Goal: Leave review/rating: Share an evaluation or opinion about a product, service, or content

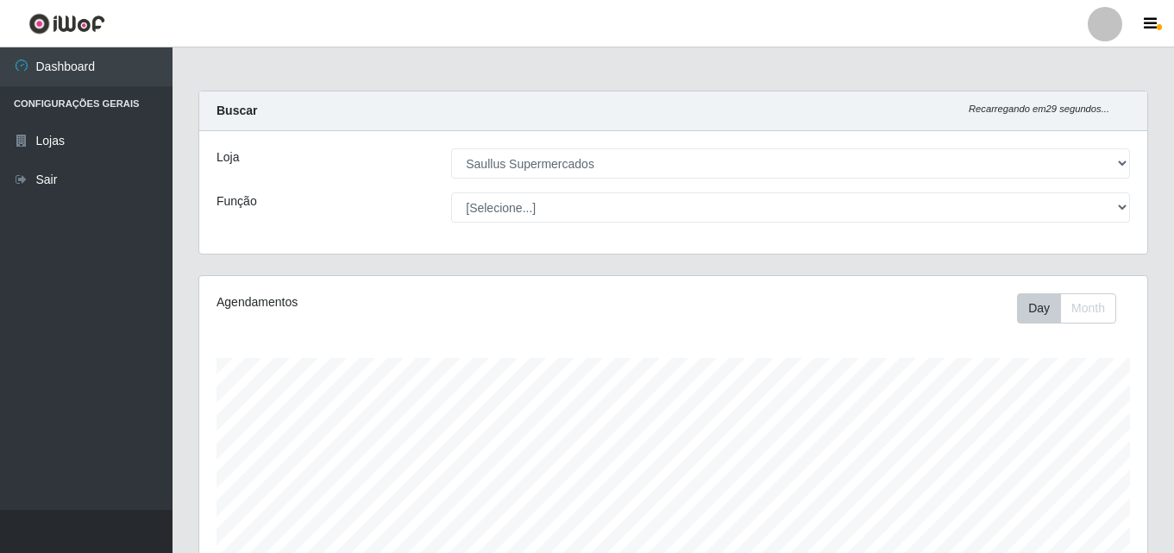
select select "423"
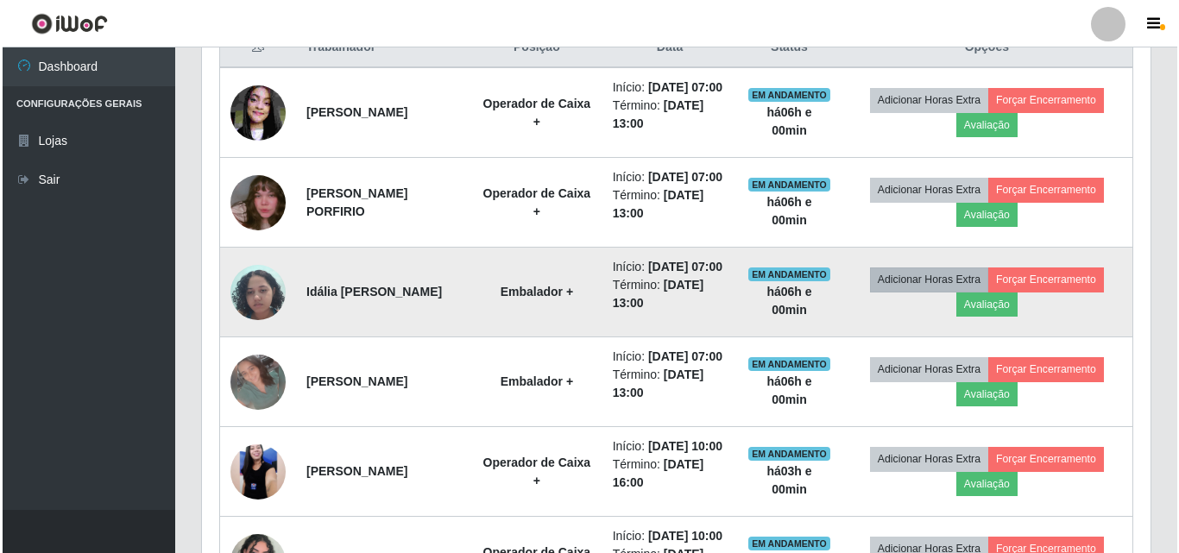
scroll to position [717, 0]
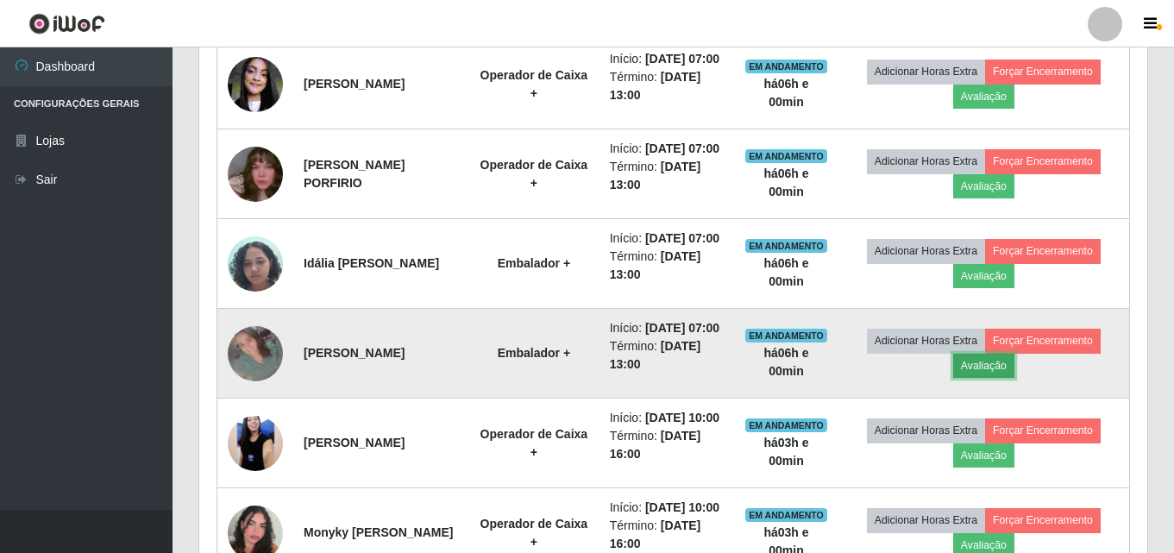
click at [991, 378] on button "Avaliação" at bounding box center [983, 366] width 61 height 24
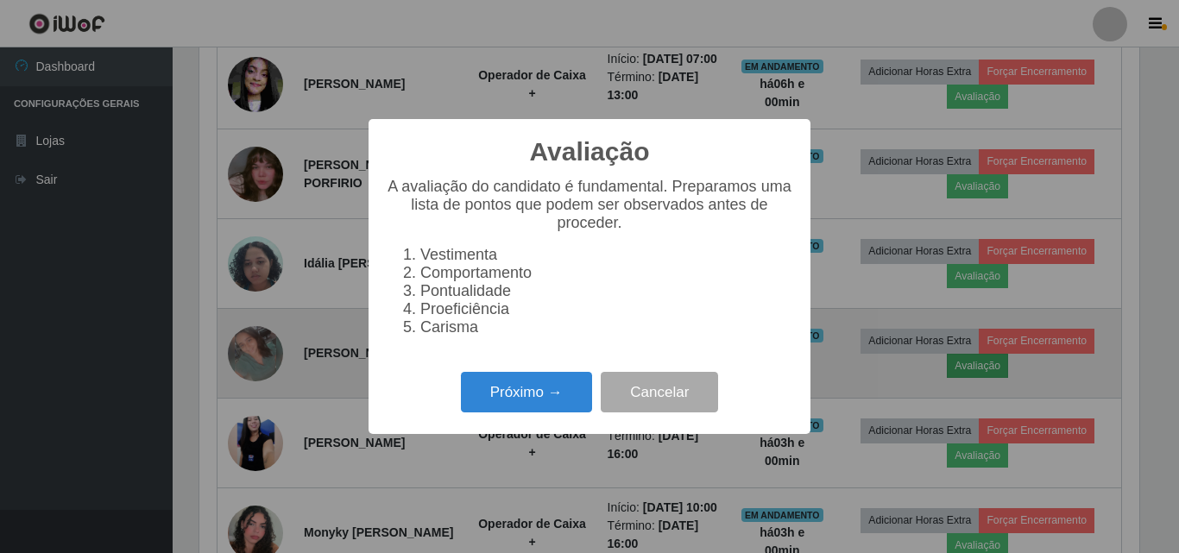
scroll to position [358, 940]
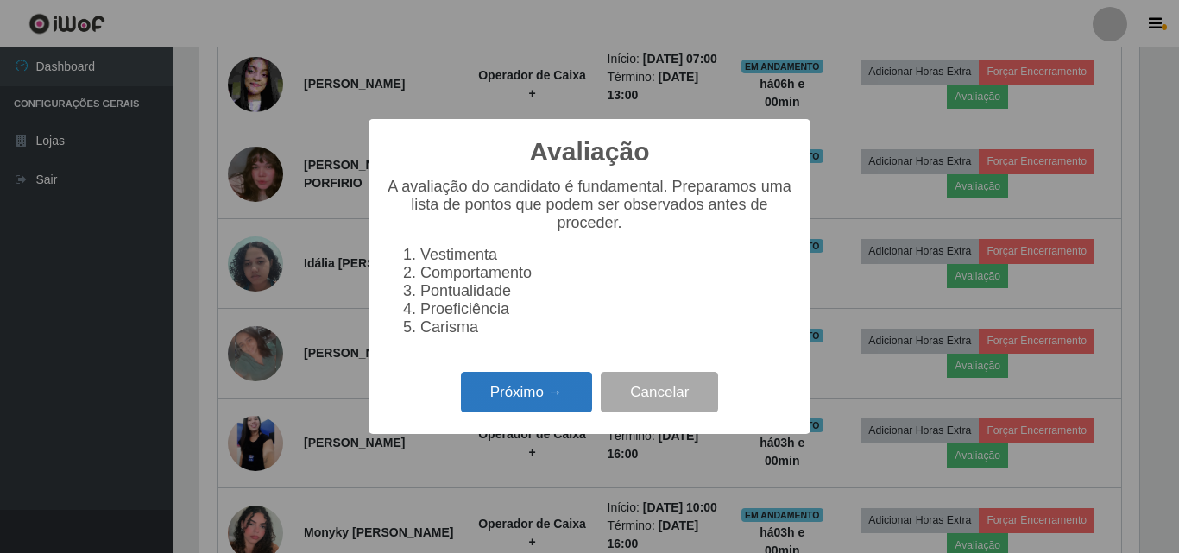
click at [533, 403] on button "Próximo →" at bounding box center [526, 392] width 131 height 41
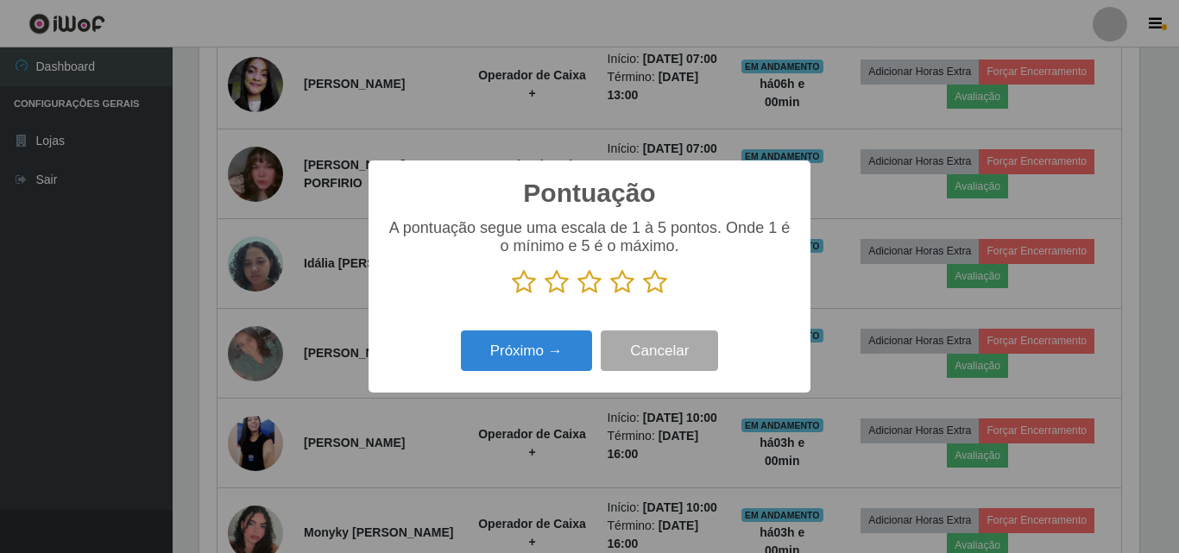
scroll to position [862500, 861919]
click at [650, 285] on icon at bounding box center [655, 282] width 24 height 26
click at [643, 295] on input "radio" at bounding box center [643, 295] width 0 height 0
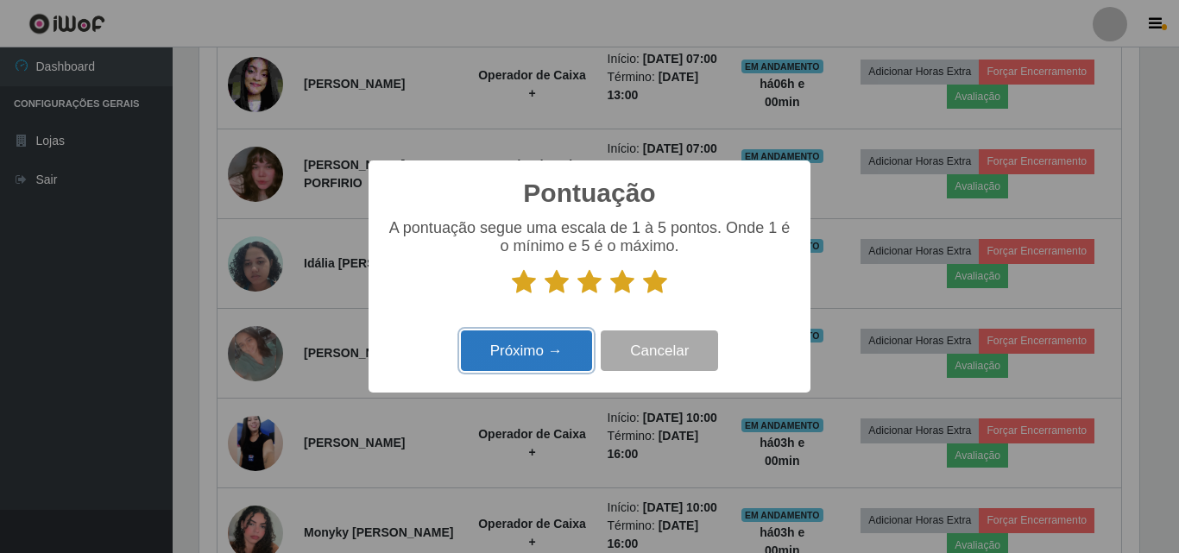
click at [539, 357] on button "Próximo →" at bounding box center [526, 350] width 131 height 41
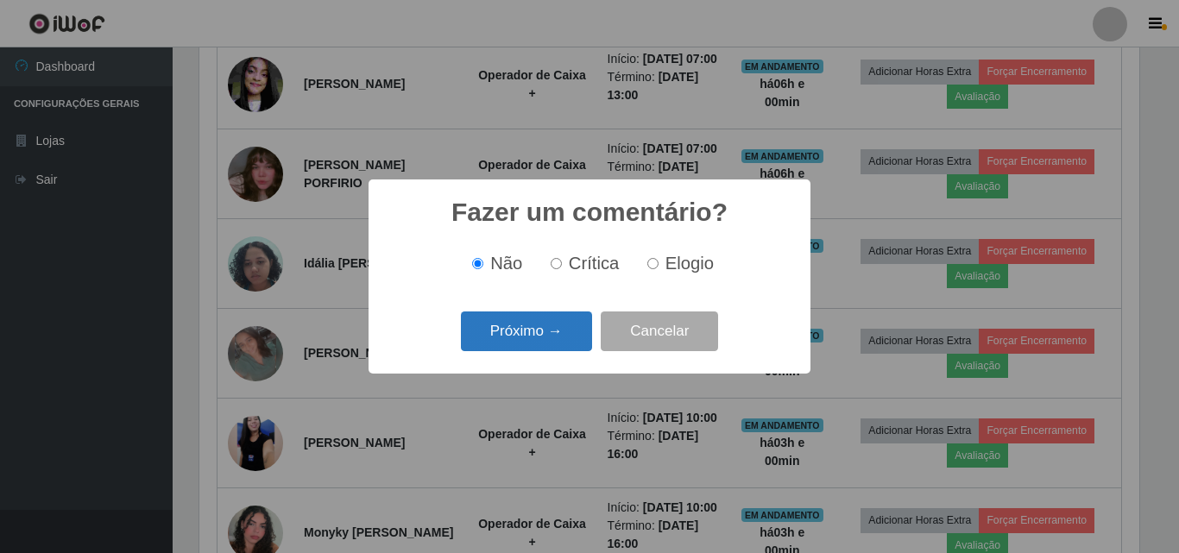
click at [514, 339] on button "Próximo →" at bounding box center [526, 331] width 131 height 41
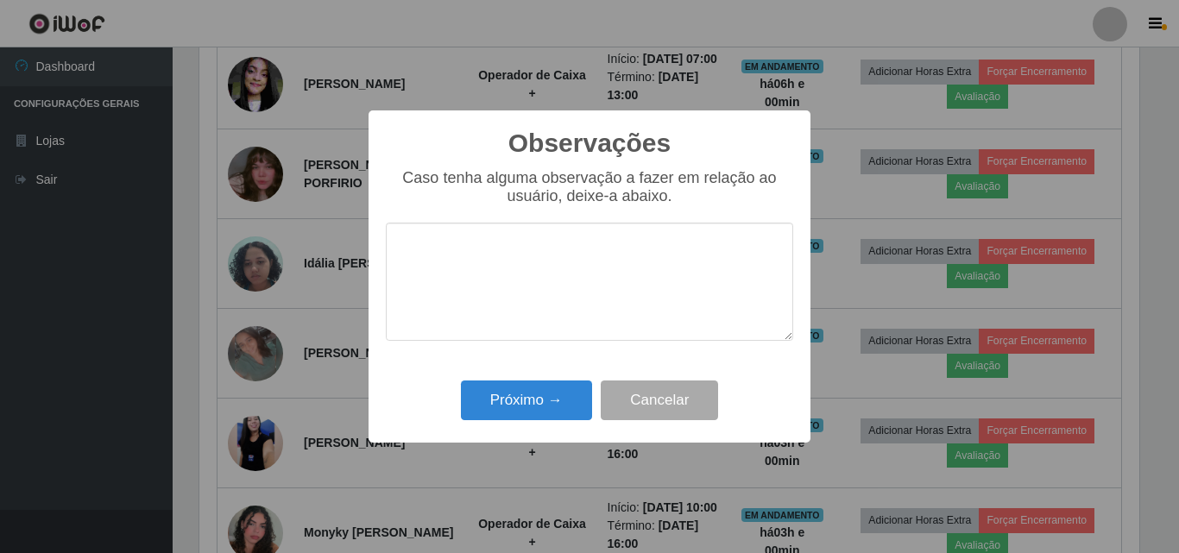
click at [494, 303] on textarea at bounding box center [589, 282] width 407 height 118
click at [475, 287] on textarea at bounding box center [589, 282] width 407 height 118
type textarea "i"
type textarea "excelente profissional"
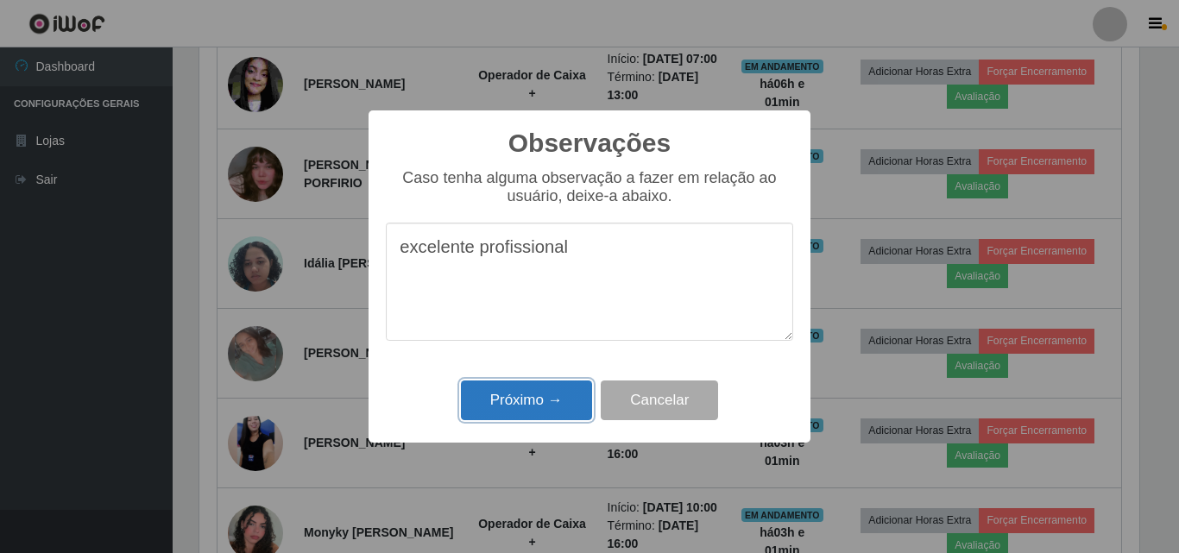
click at [525, 397] on button "Próximo →" at bounding box center [526, 401] width 131 height 41
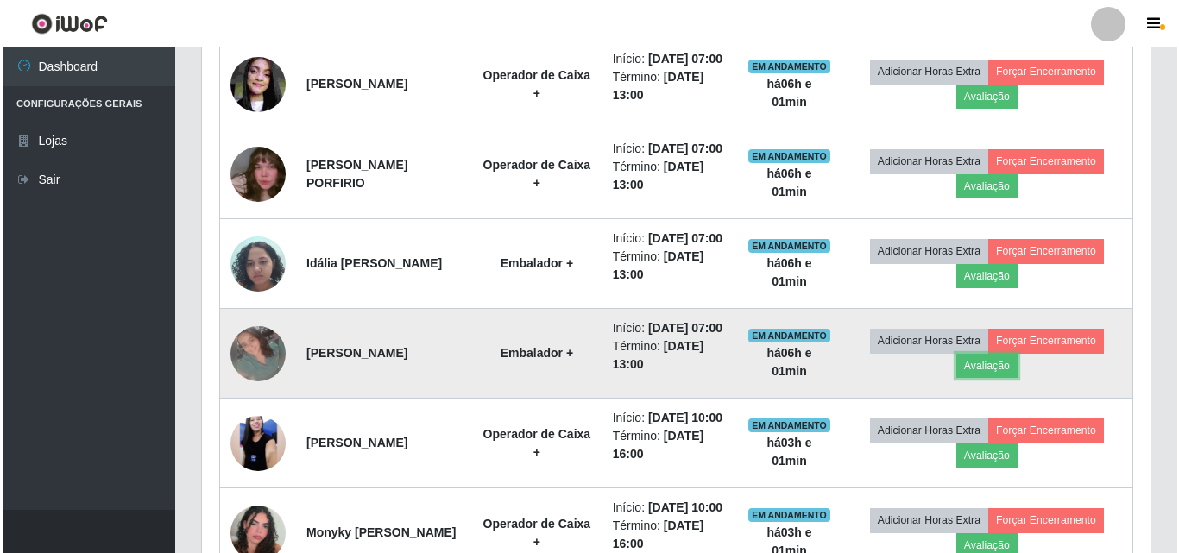
scroll to position [803, 0]
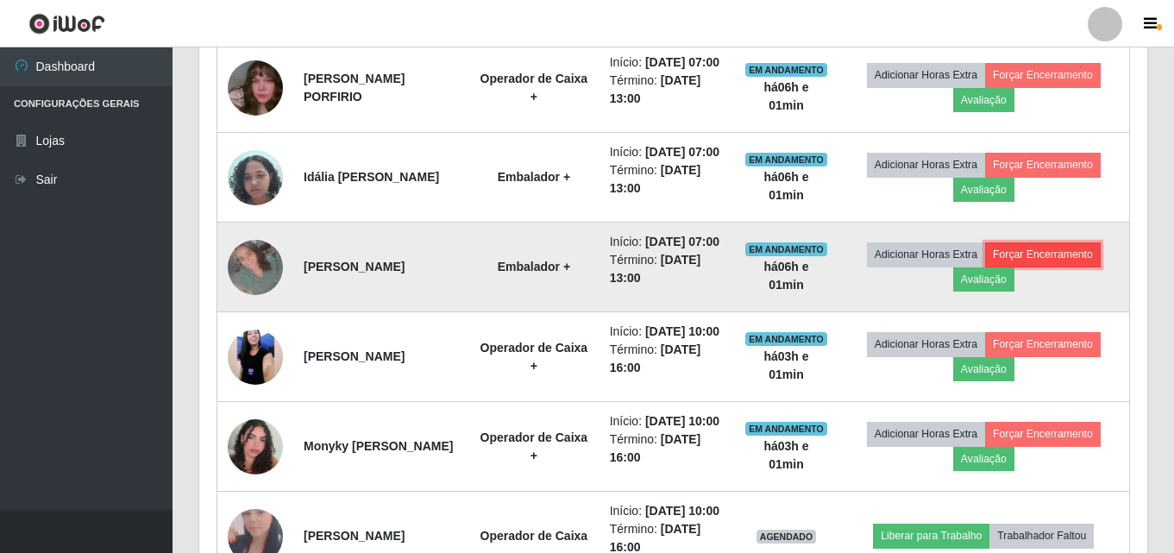
click at [1097, 267] on button "Forçar Encerramento" at bounding box center [1043, 254] width 116 height 24
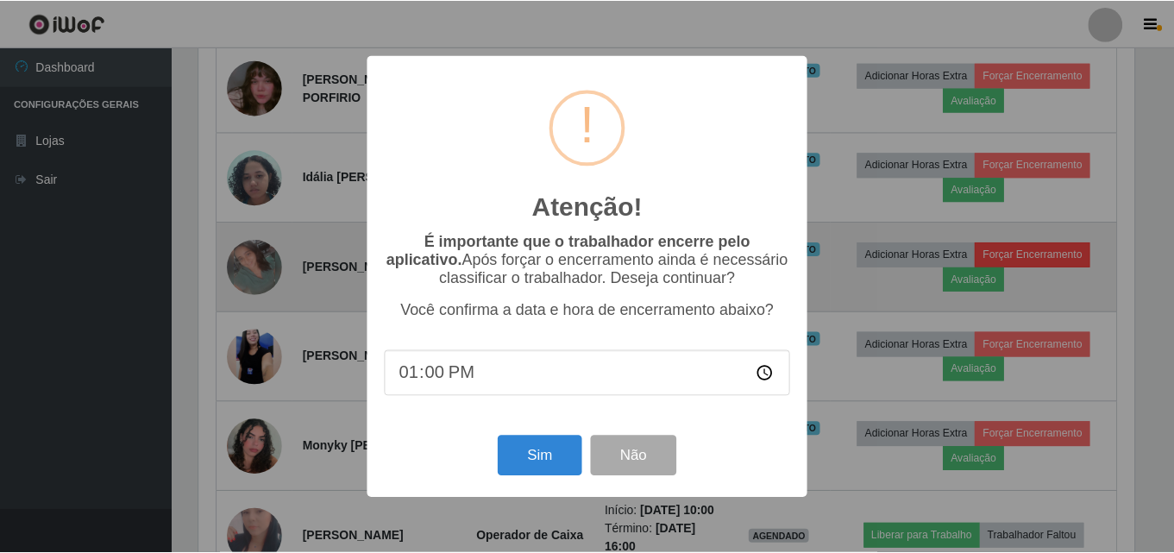
scroll to position [358, 940]
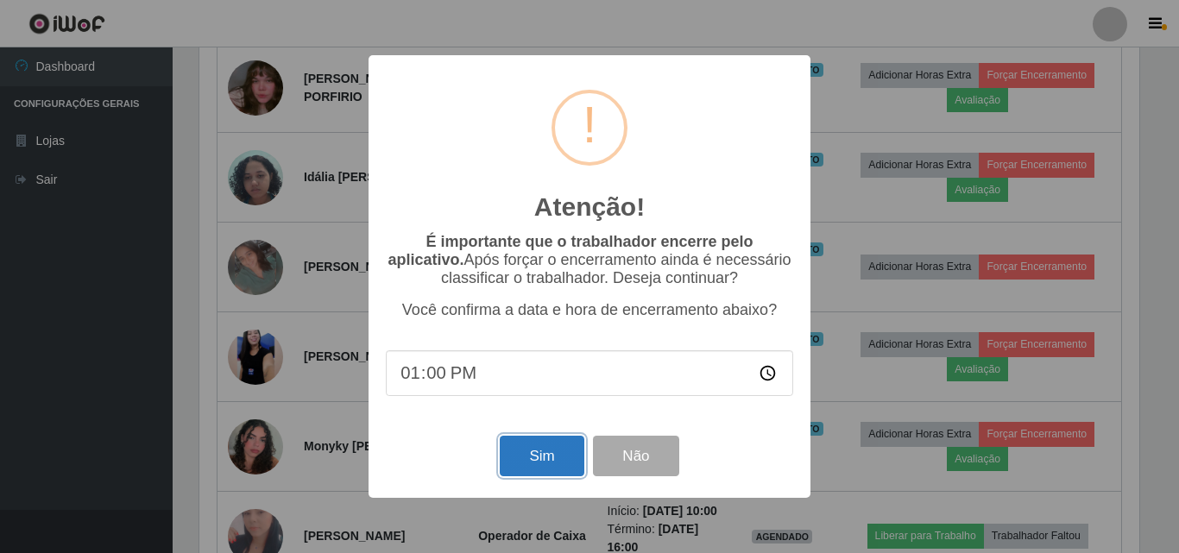
click at [548, 447] on button "Sim" at bounding box center [542, 456] width 84 height 41
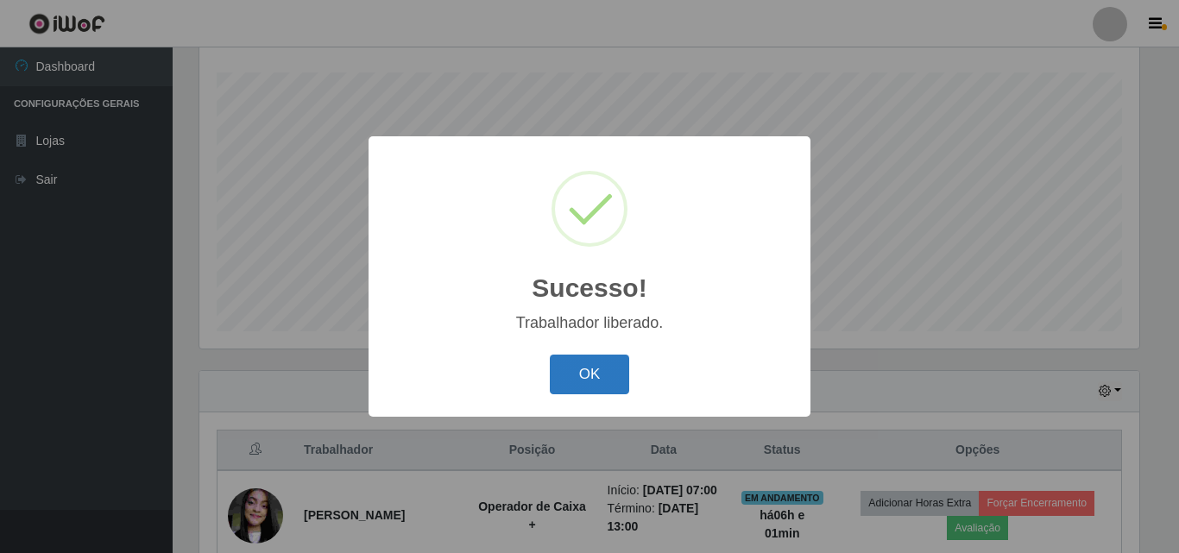
click at [595, 373] on button "OK" at bounding box center [590, 375] width 80 height 41
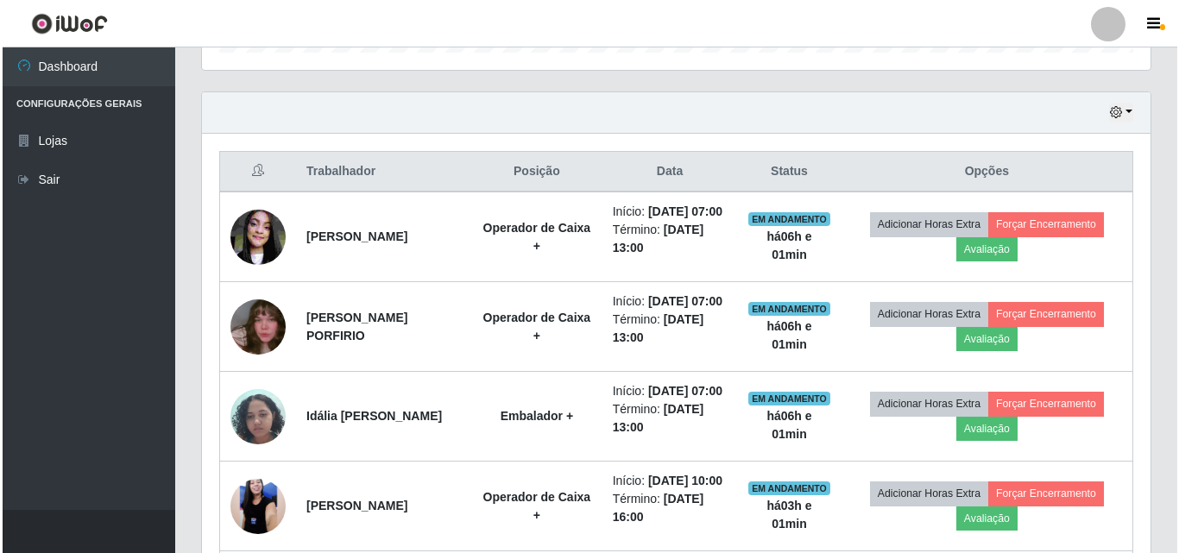
scroll to position [544, 0]
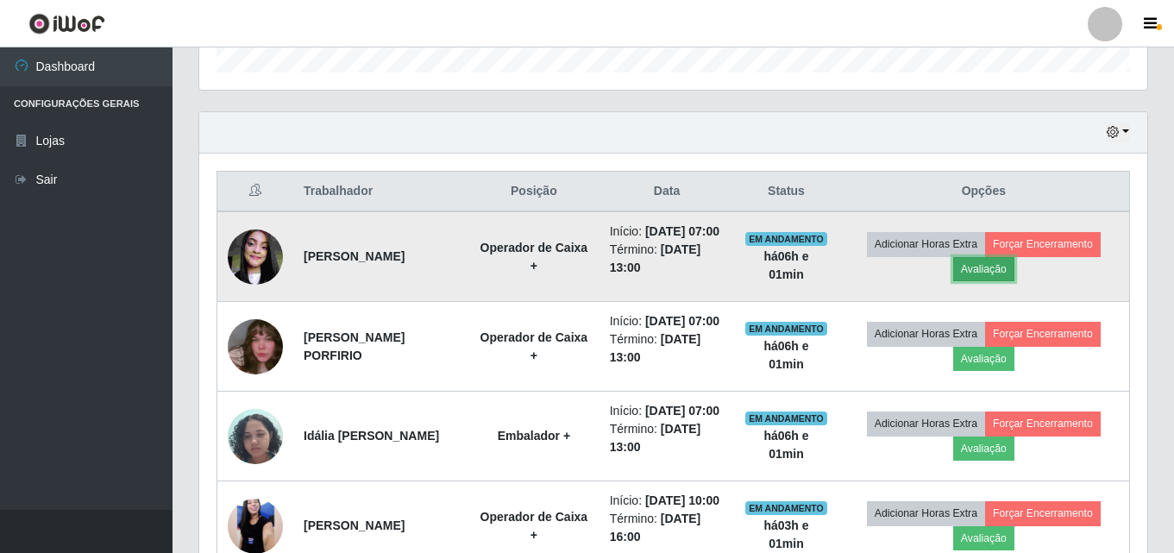
click at [1010, 281] on button "Avaliação" at bounding box center [983, 269] width 61 height 24
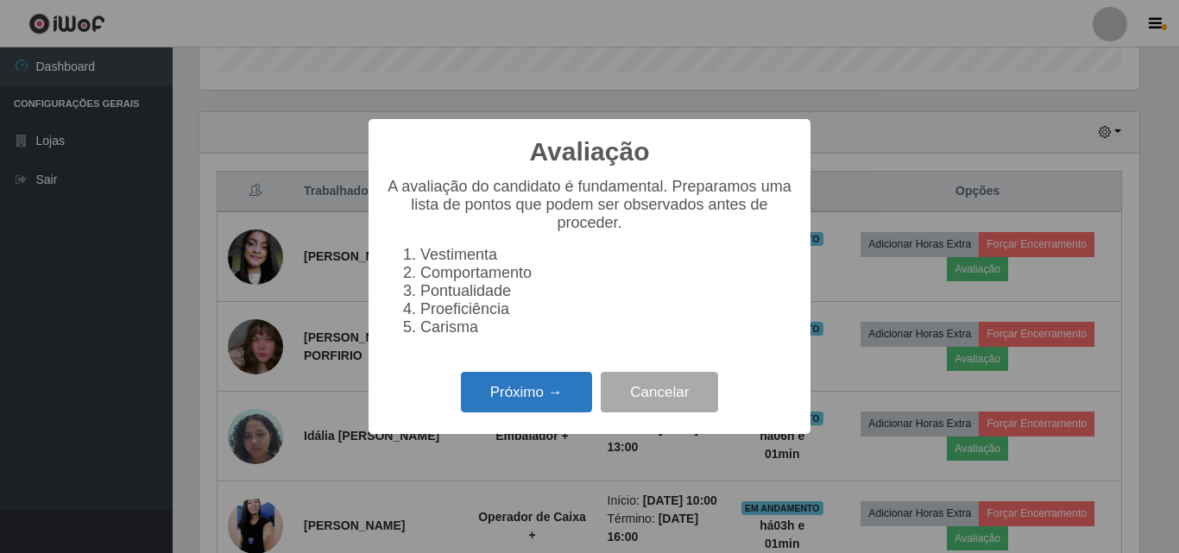
click at [539, 393] on button "Próximo →" at bounding box center [526, 392] width 131 height 41
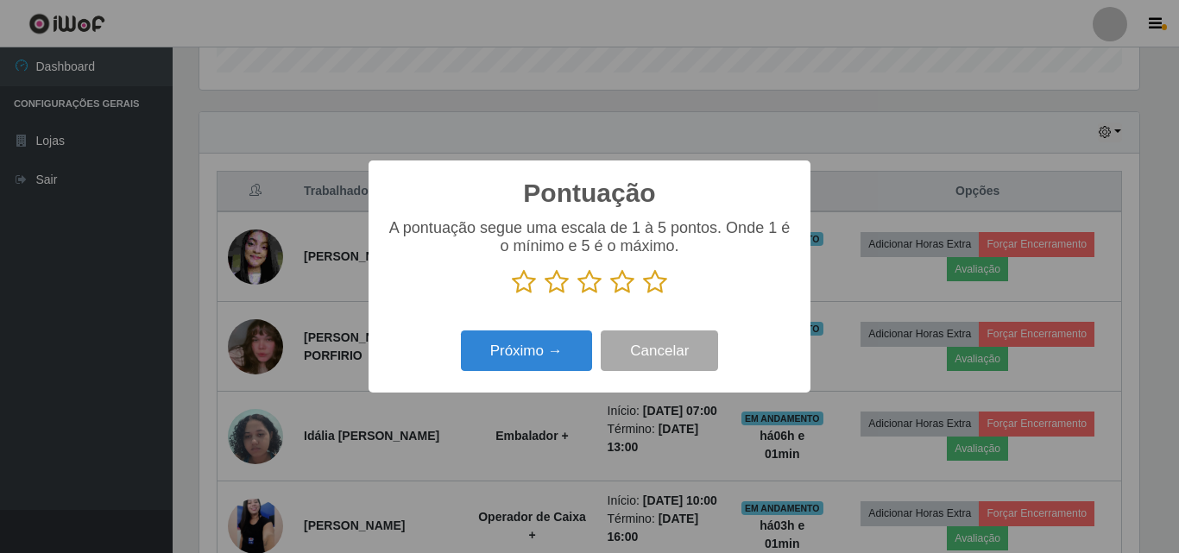
scroll to position [862500, 861919]
click at [658, 279] on icon at bounding box center [655, 282] width 24 height 26
click at [643, 295] on input "radio" at bounding box center [643, 295] width 0 height 0
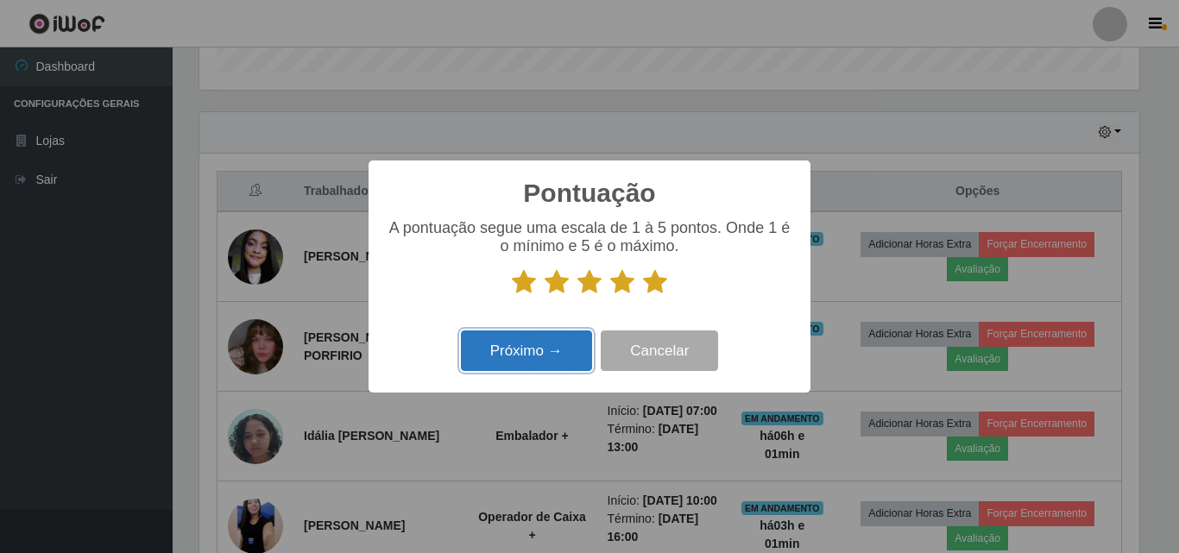
click at [530, 353] on button "Próximo →" at bounding box center [526, 350] width 131 height 41
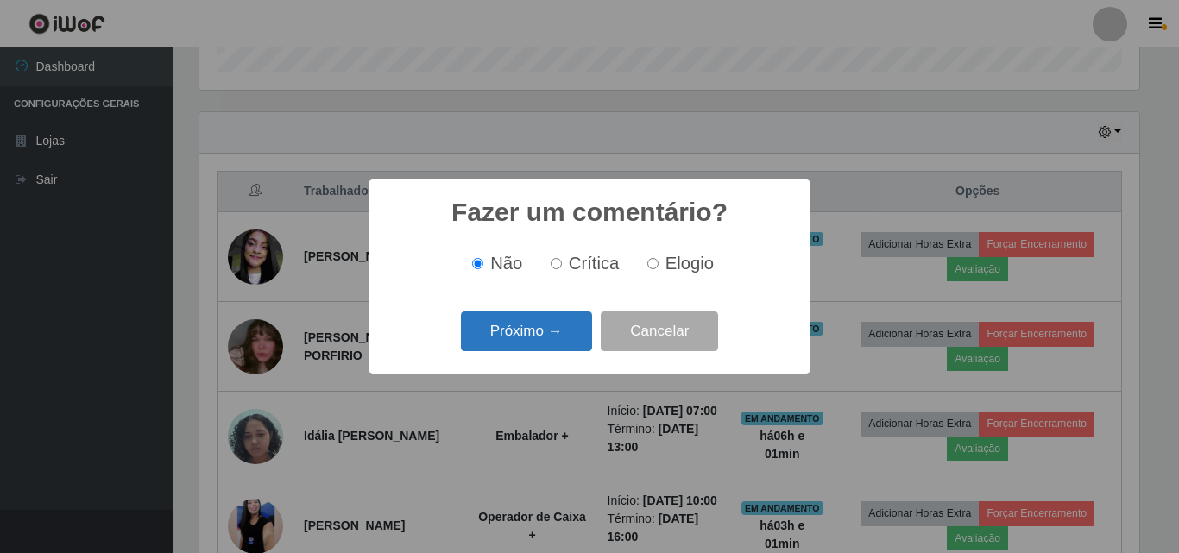
click at [531, 318] on button "Próximo →" at bounding box center [526, 331] width 131 height 41
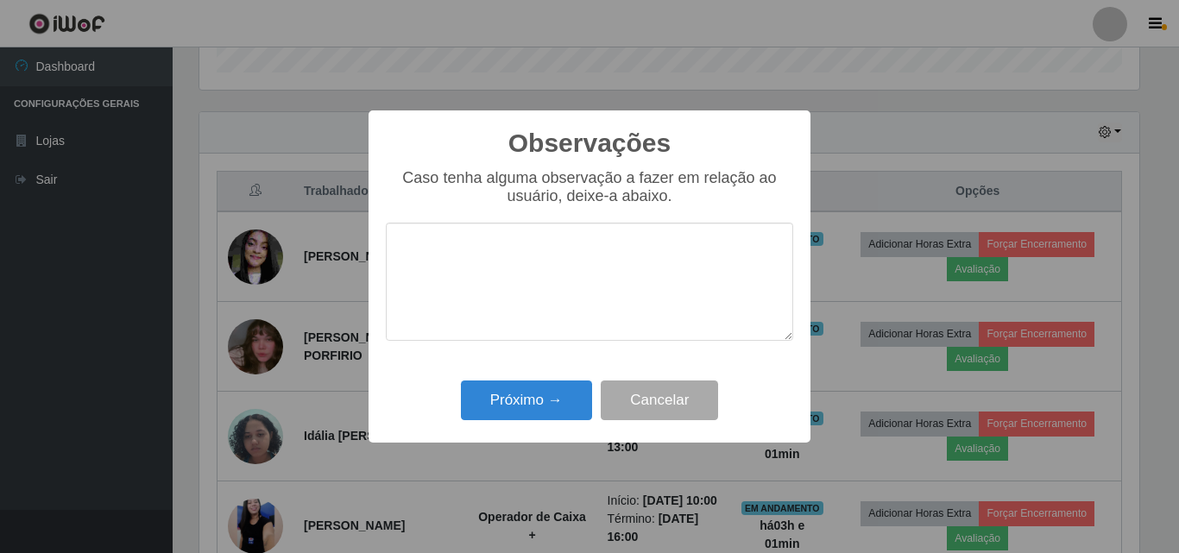
click at [517, 307] on textarea at bounding box center [589, 282] width 407 height 118
type textarea "otima profissional"
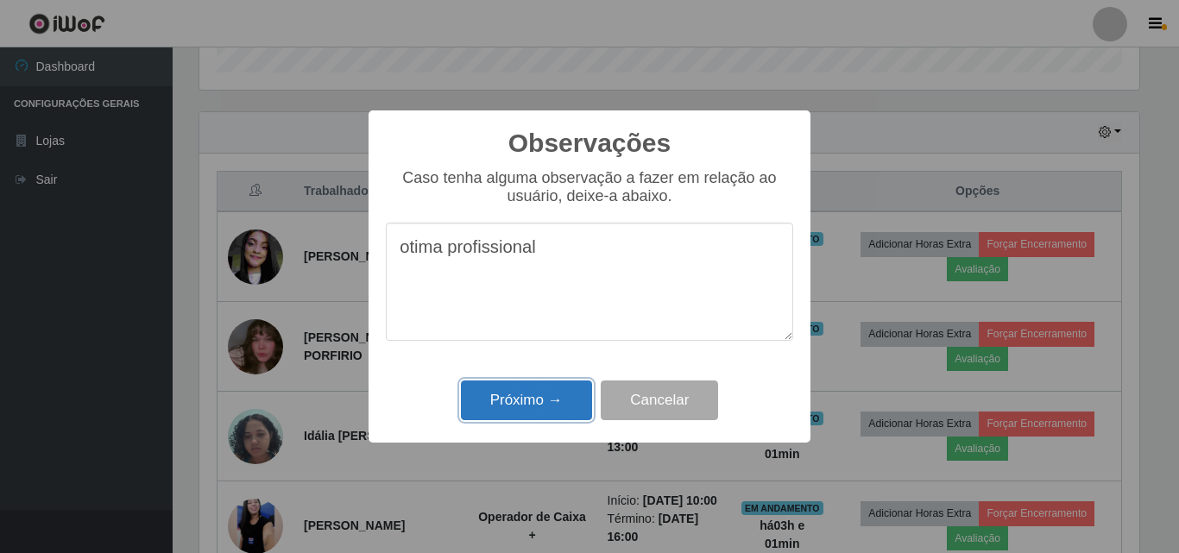
click at [543, 420] on button "Próximo →" at bounding box center [526, 401] width 131 height 41
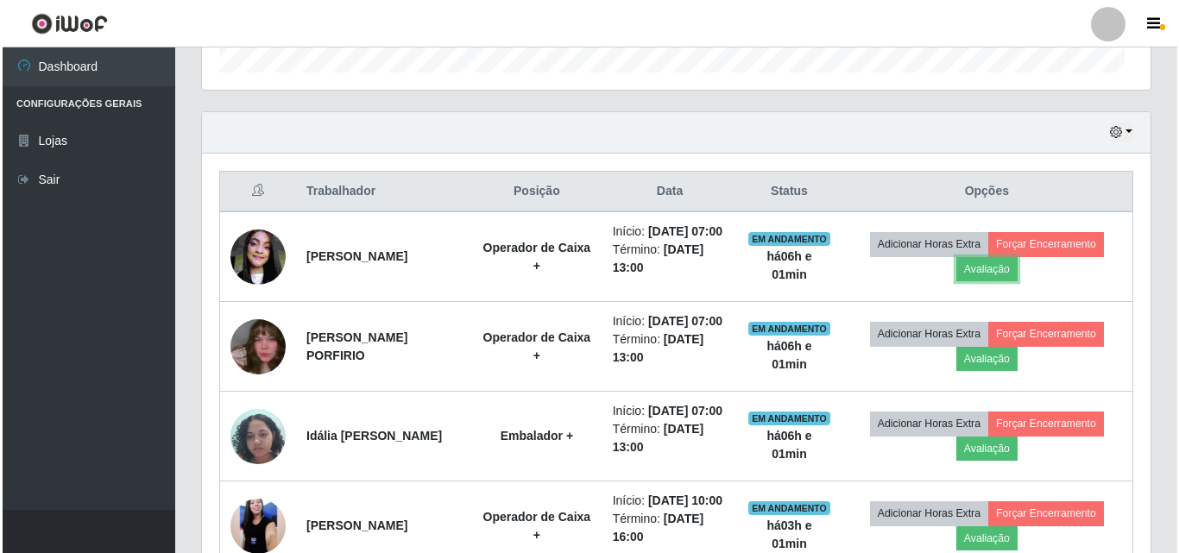
scroll to position [358, 948]
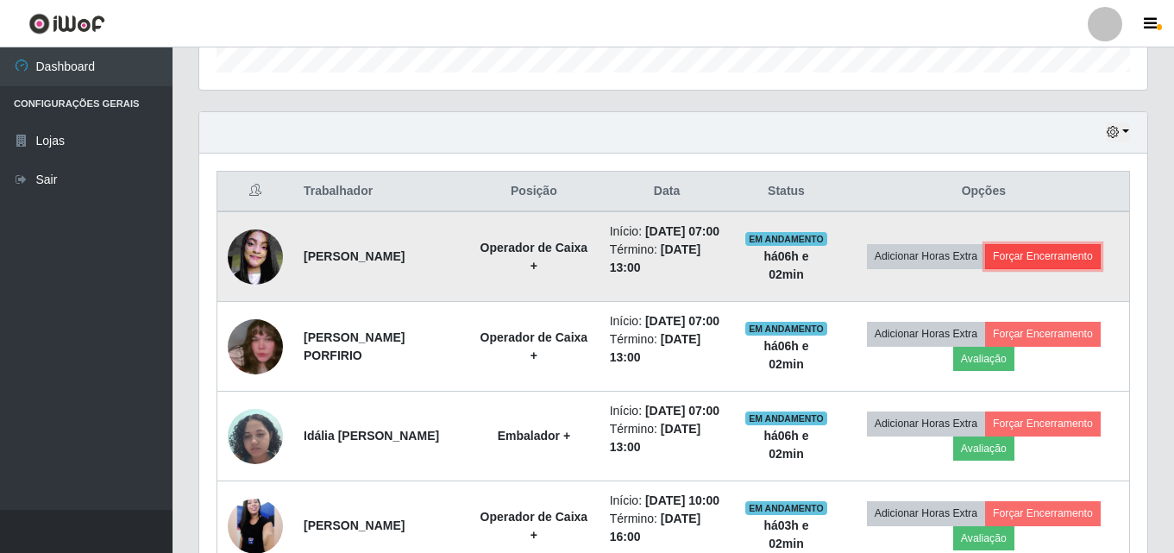
click at [1060, 268] on button "Forçar Encerramento" at bounding box center [1043, 256] width 116 height 24
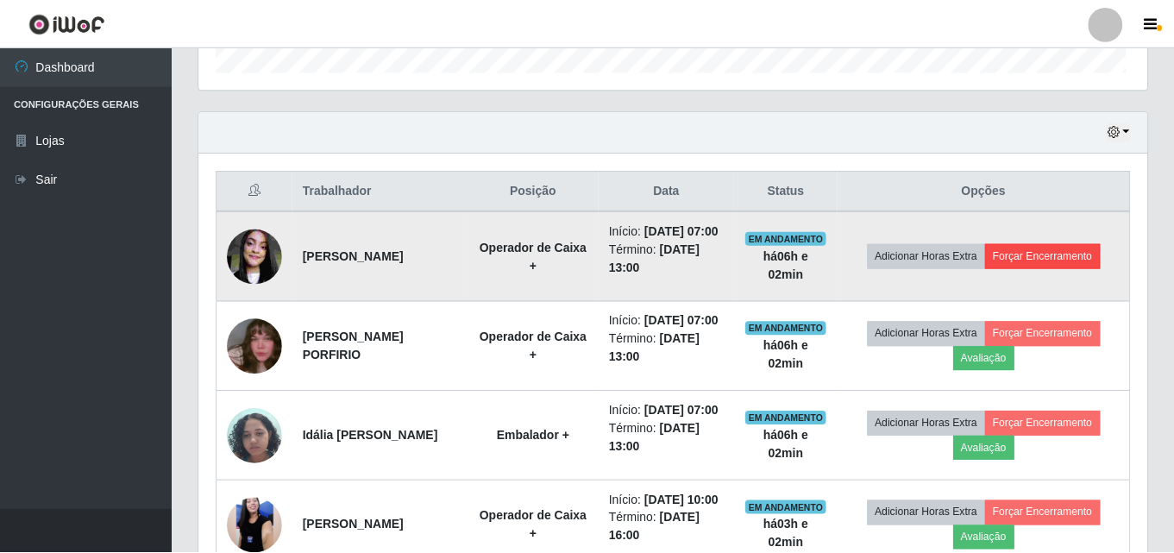
scroll to position [358, 940]
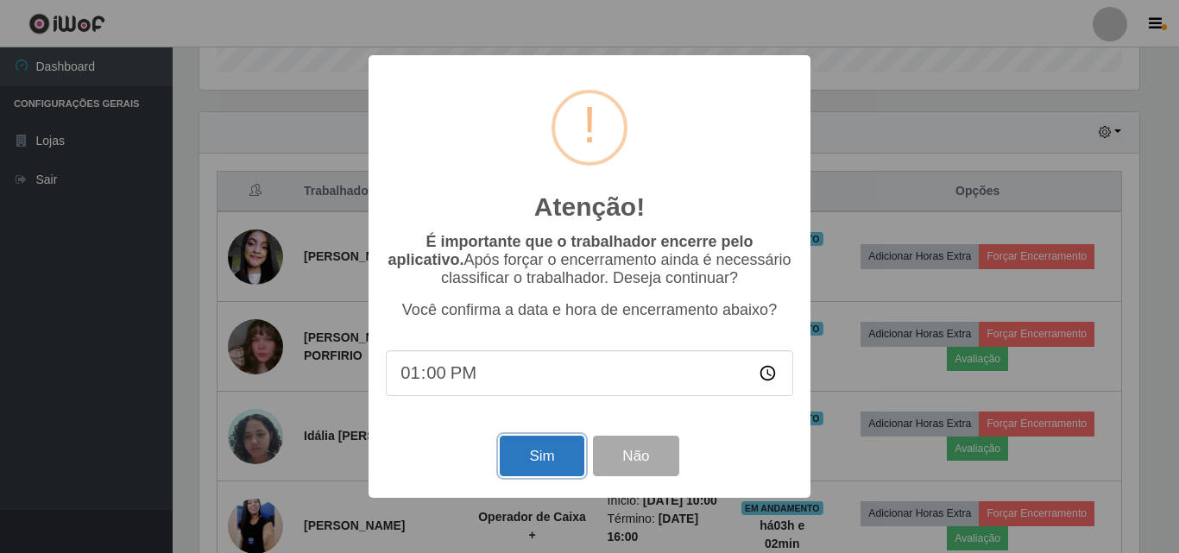
click at [557, 451] on button "Sim" at bounding box center [542, 456] width 84 height 41
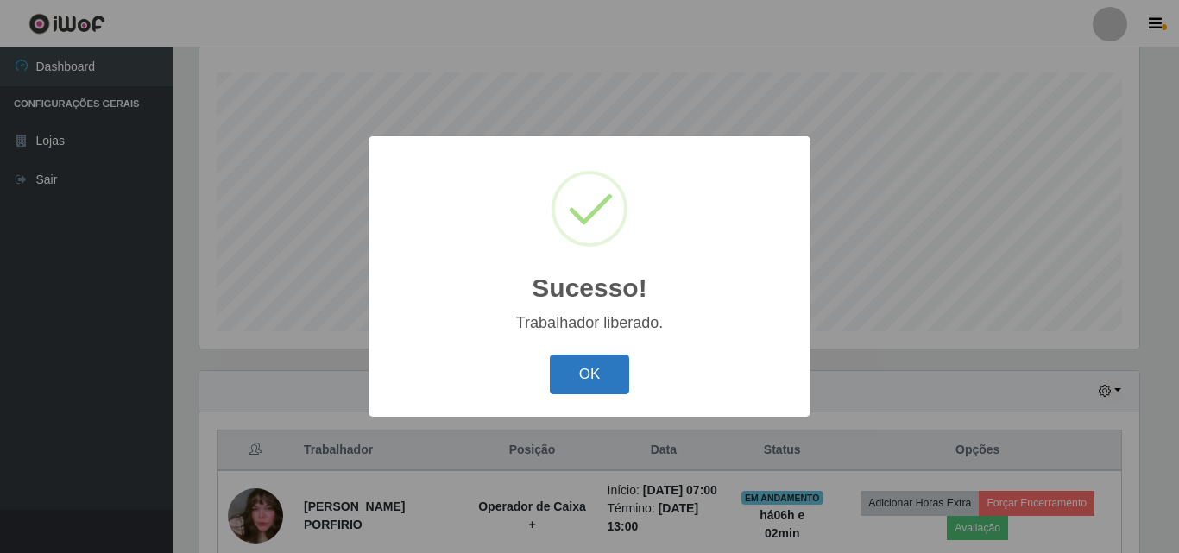
click at [606, 377] on button "OK" at bounding box center [590, 375] width 80 height 41
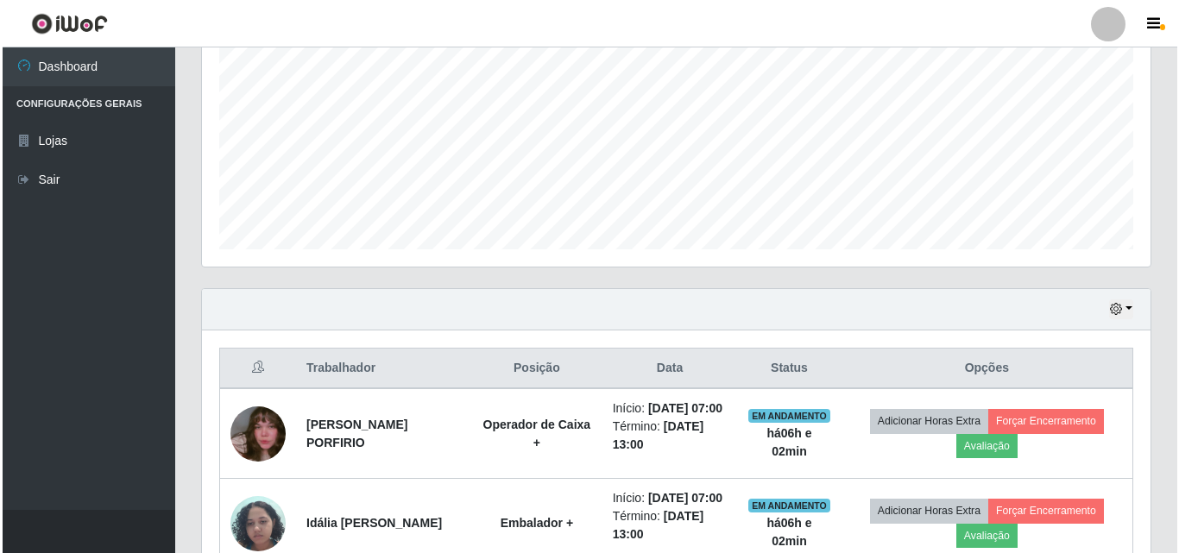
scroll to position [631, 0]
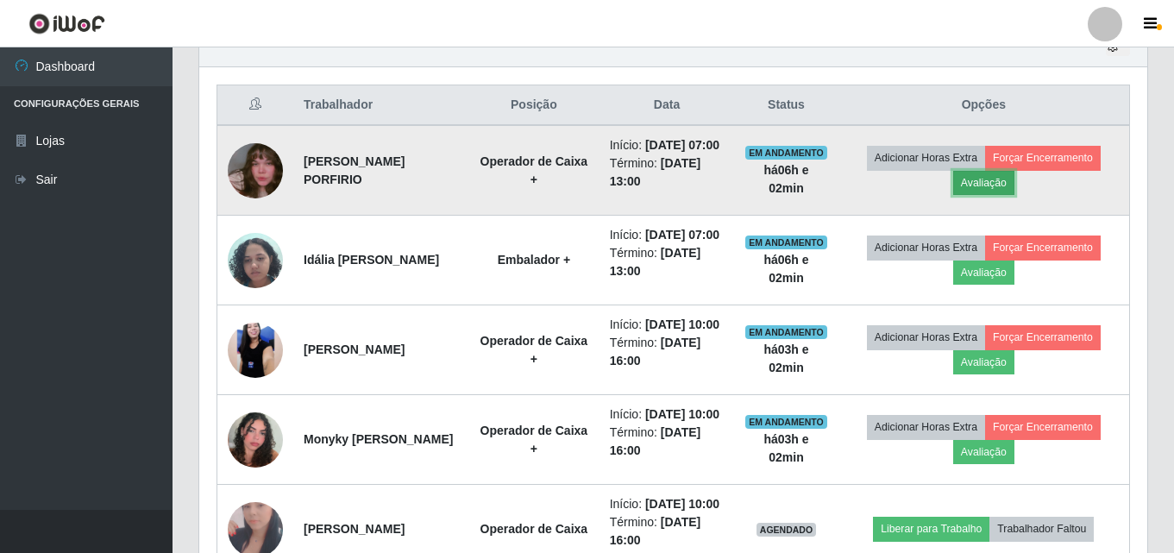
click at [992, 195] on button "Avaliação" at bounding box center [983, 183] width 61 height 24
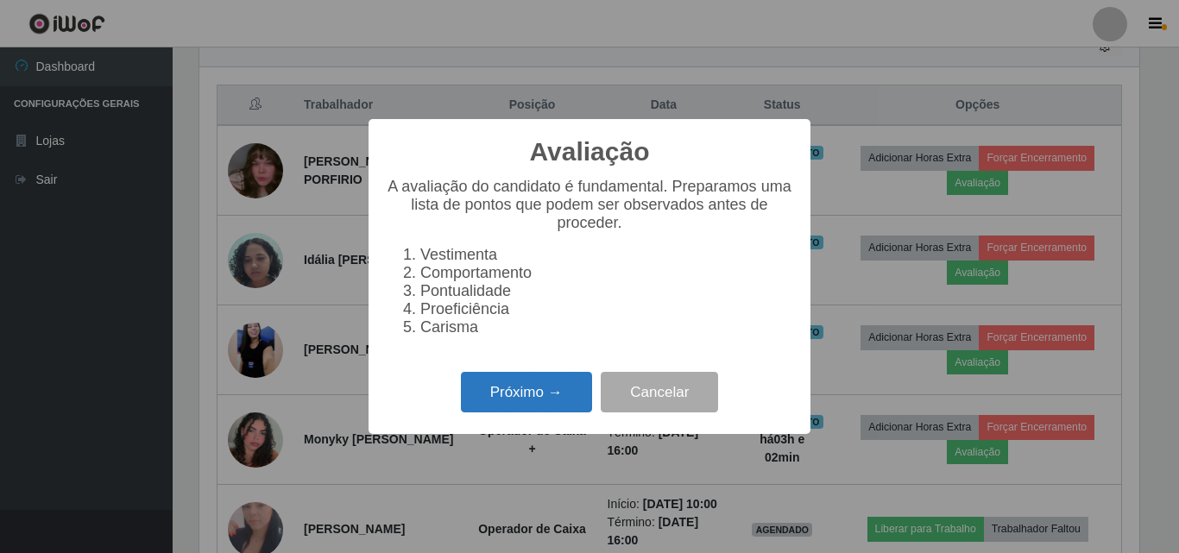
click at [572, 396] on button "Próximo →" at bounding box center [526, 392] width 131 height 41
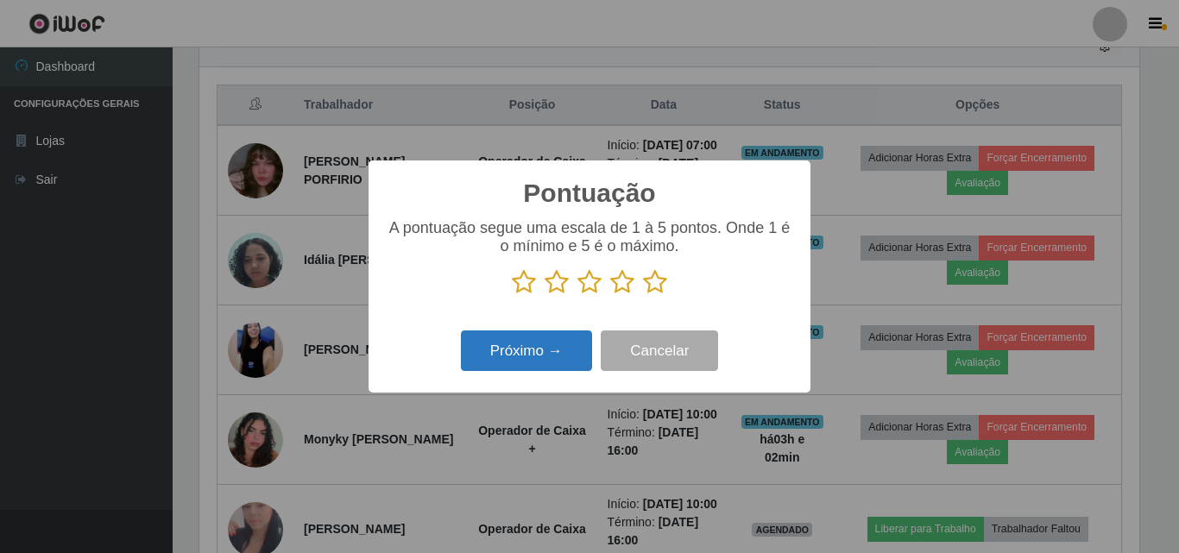
click at [544, 342] on button "Próximo →" at bounding box center [526, 350] width 131 height 41
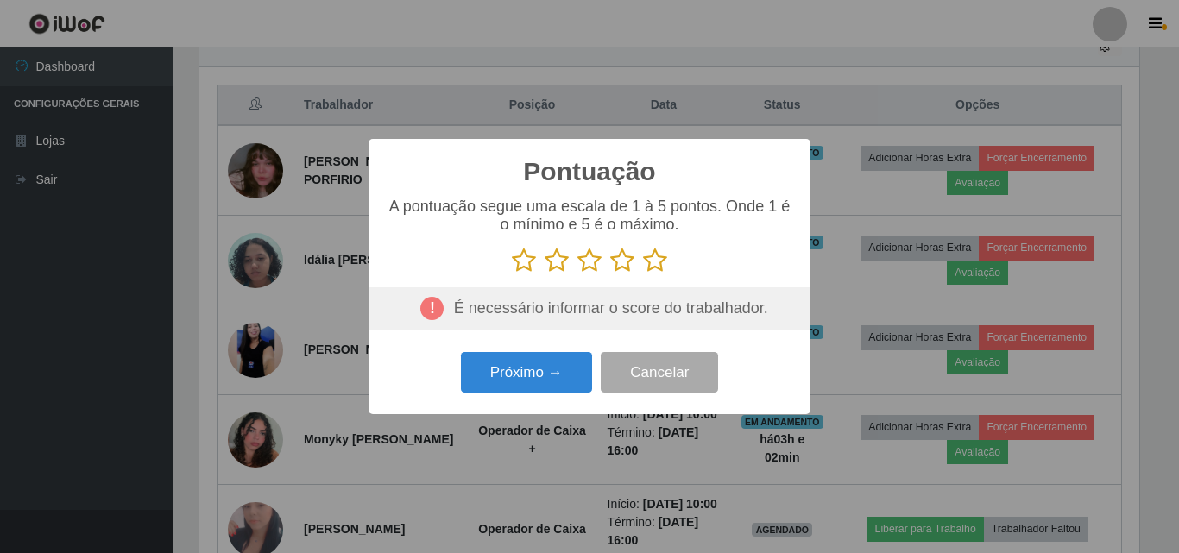
click at [658, 261] on icon at bounding box center [655, 261] width 24 height 26
click at [643, 274] on input "radio" at bounding box center [643, 274] width 0 height 0
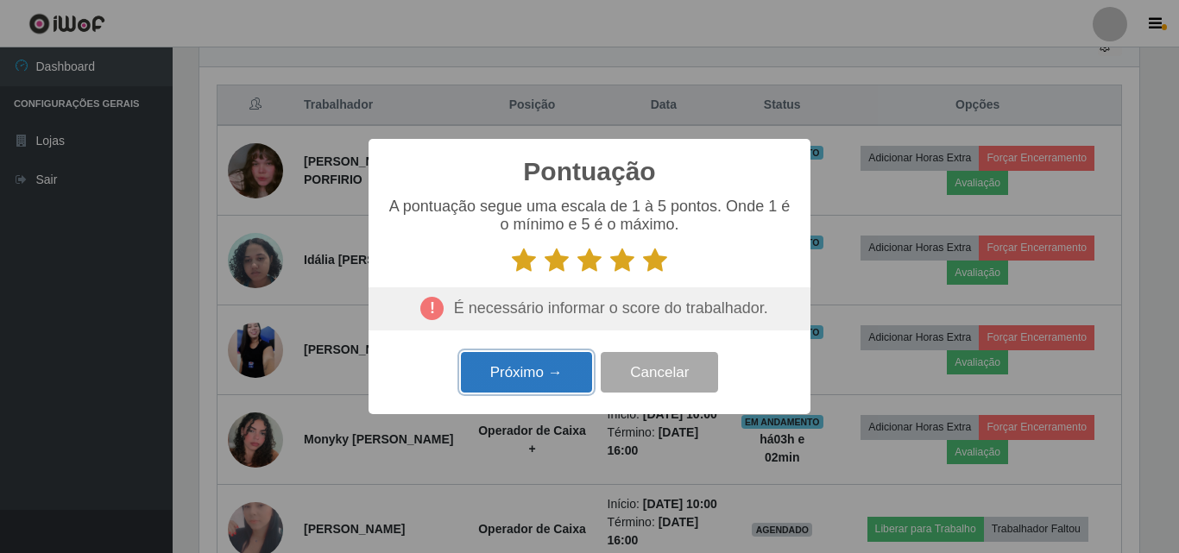
click at [564, 380] on button "Próximo →" at bounding box center [526, 372] width 131 height 41
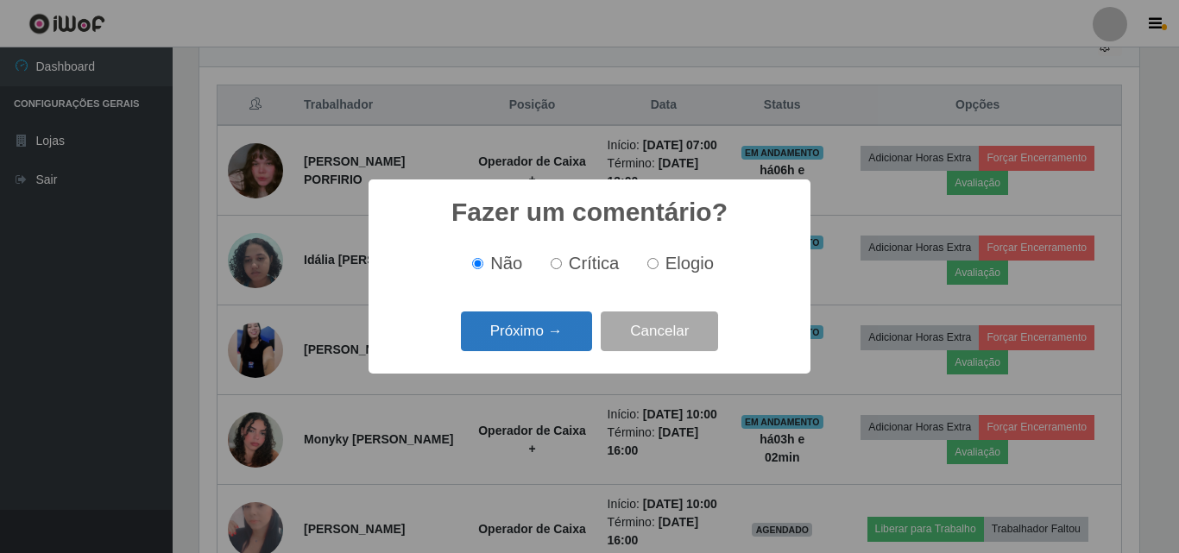
click at [566, 335] on button "Próximo →" at bounding box center [526, 331] width 131 height 41
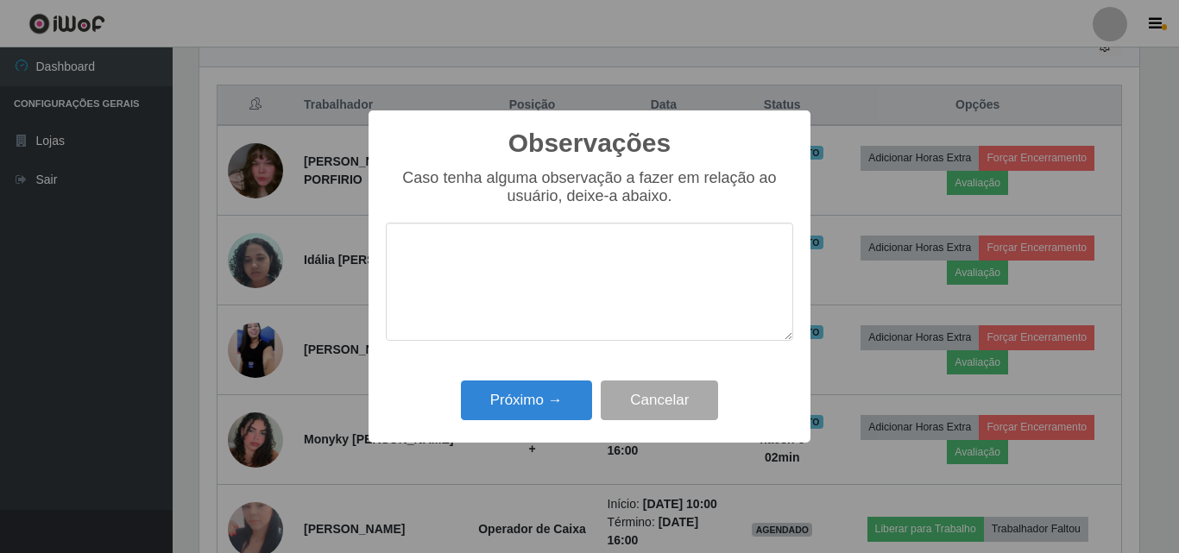
drag, startPoint x: 569, startPoint y: 243, endPoint x: 560, endPoint y: 185, distance: 59.4
click at [571, 238] on textarea at bounding box center [589, 282] width 407 height 118
type textarea "excelente profissional"
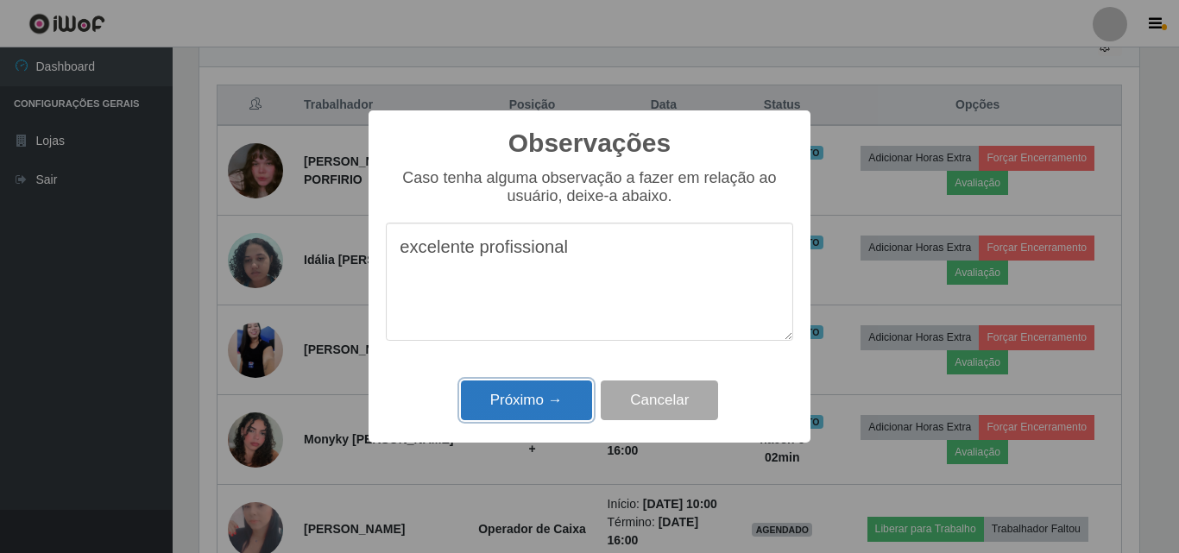
click at [562, 410] on button "Próximo →" at bounding box center [526, 401] width 131 height 41
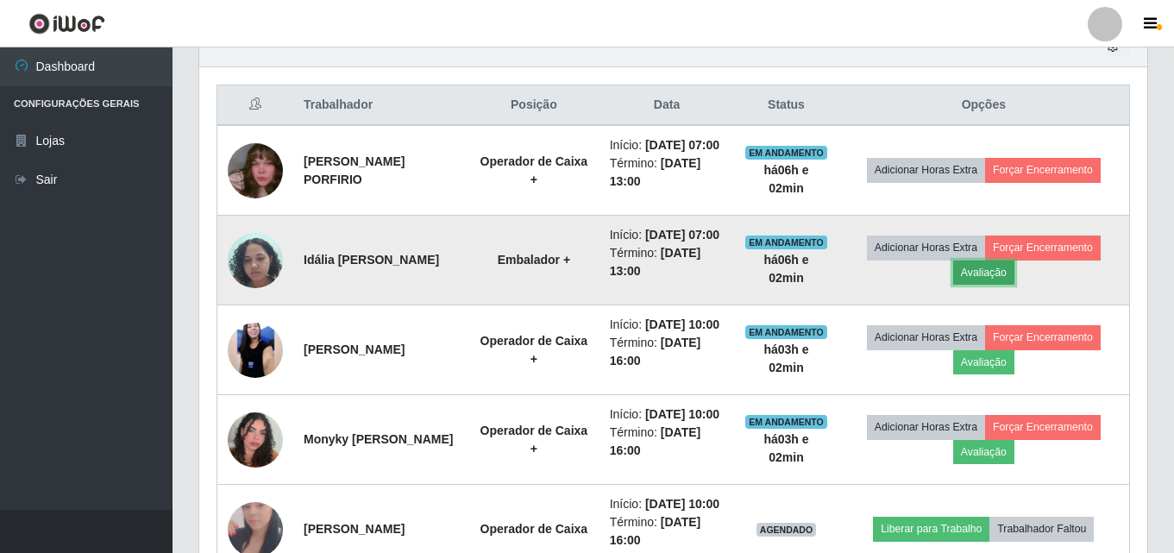
click at [1011, 285] on button "Avaliação" at bounding box center [983, 273] width 61 height 24
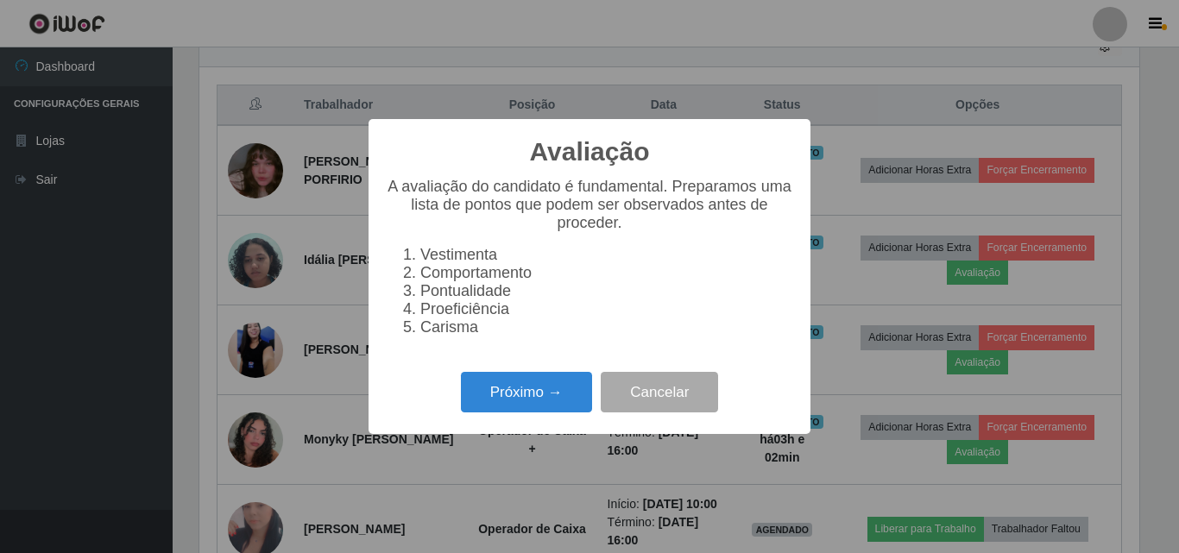
scroll to position [358, 940]
click at [526, 407] on button "Próximo →" at bounding box center [526, 392] width 131 height 41
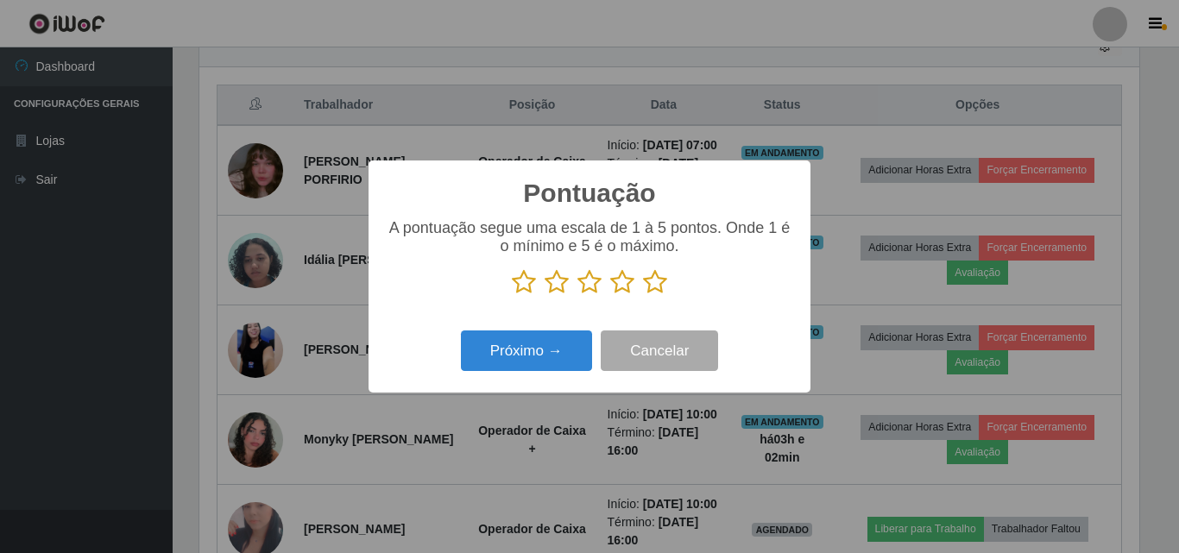
click at [623, 286] on icon at bounding box center [622, 282] width 24 height 26
click at [610, 295] on input "radio" at bounding box center [610, 295] width 0 height 0
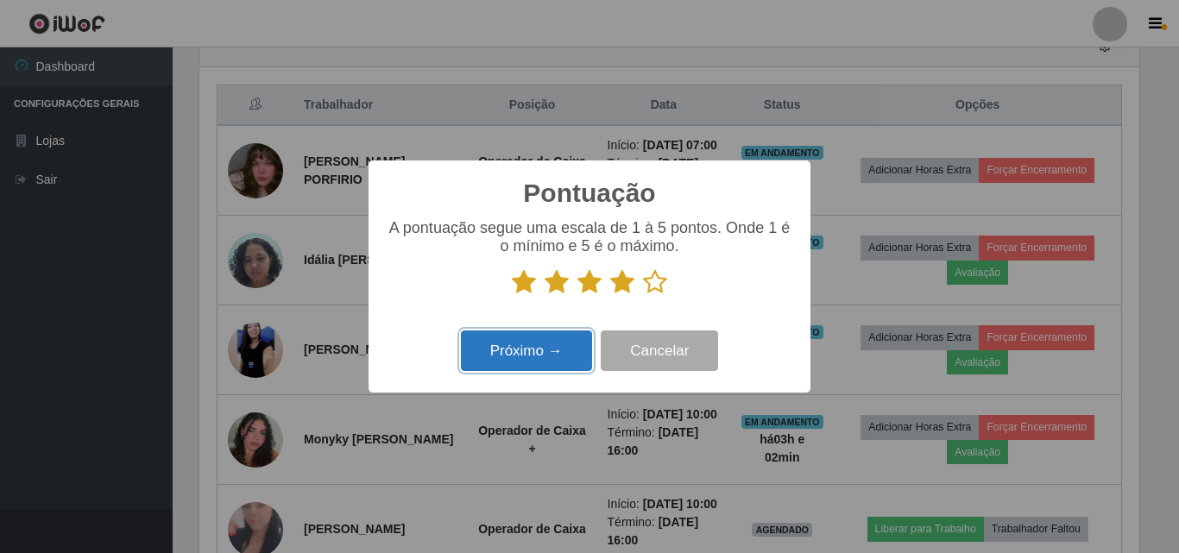
click at [576, 354] on button "Próximo →" at bounding box center [526, 350] width 131 height 41
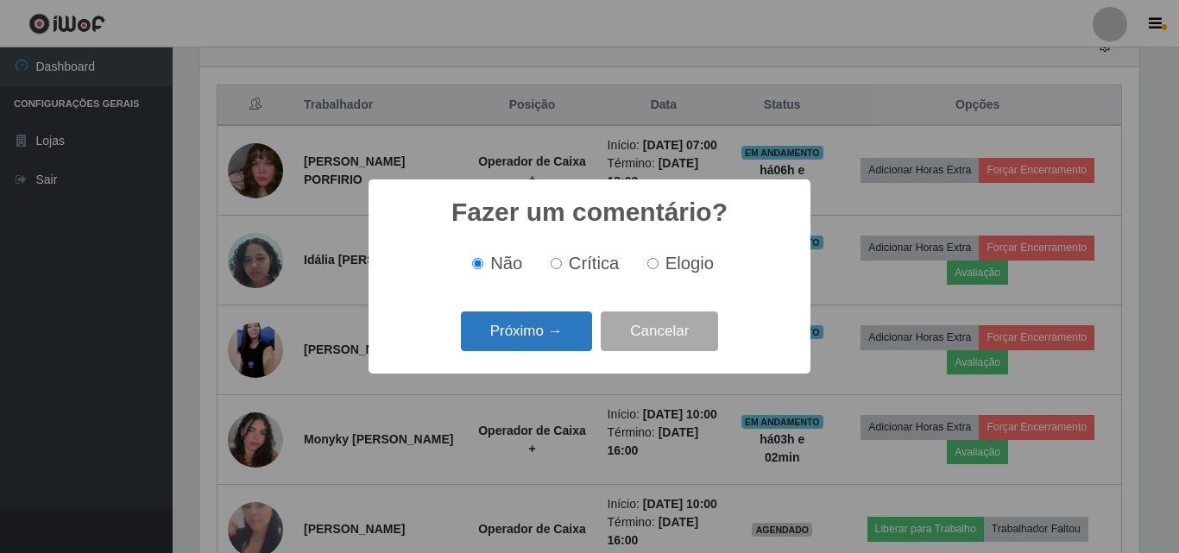
click at [567, 349] on button "Próximo →" at bounding box center [526, 331] width 131 height 41
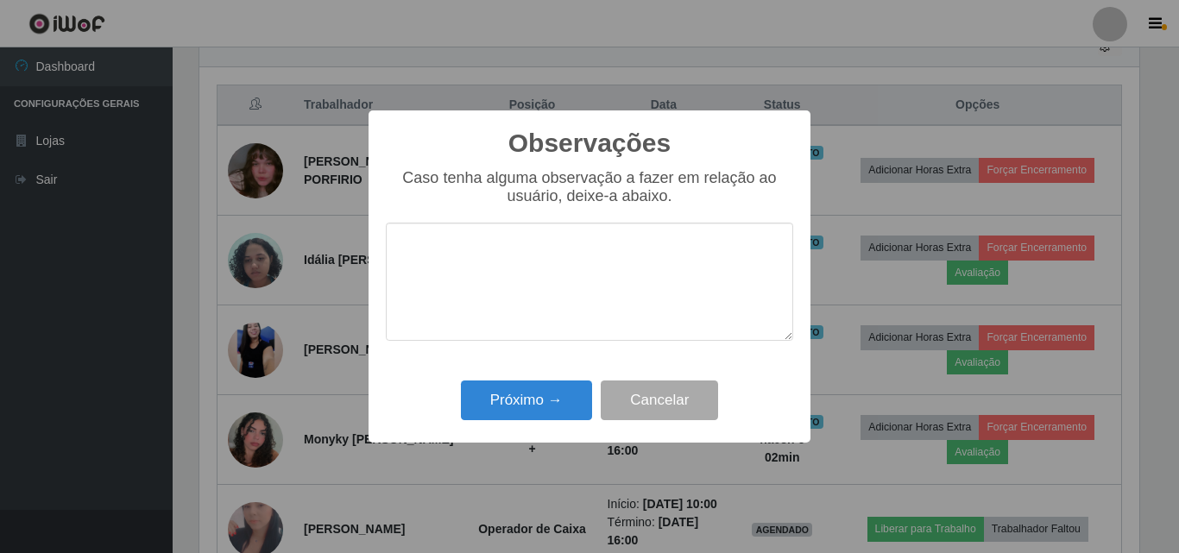
click at [547, 274] on textarea at bounding box center [589, 282] width 407 height 118
click at [521, 256] on textarea "precisa melo" at bounding box center [589, 282] width 407 height 118
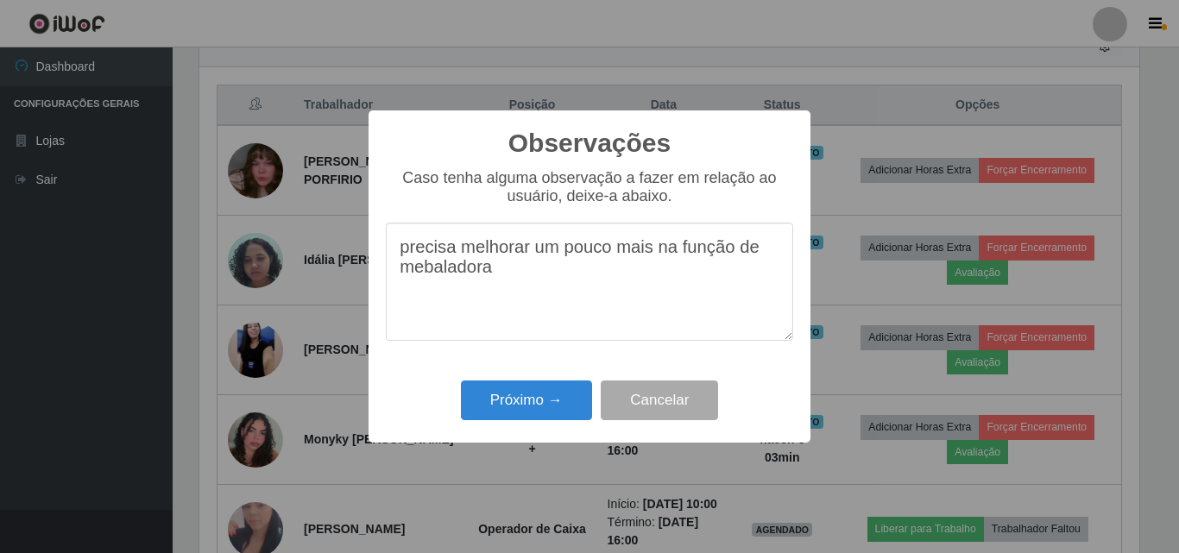
click at [408, 277] on textarea "precisa melhorar um pouco mais na função de mebaladora" at bounding box center [589, 282] width 407 height 118
click at [407, 282] on textarea "precisa melhorar um pouco mais na função de ebaladora" at bounding box center [589, 282] width 407 height 118
click at [776, 251] on textarea "precisa melhorar um pouco mais na função de e baladora" at bounding box center [589, 282] width 407 height 118
type textarea "precisa melhorar um pouco mais na função de embaladora"
click at [578, 395] on button "Próximo →" at bounding box center [526, 401] width 131 height 41
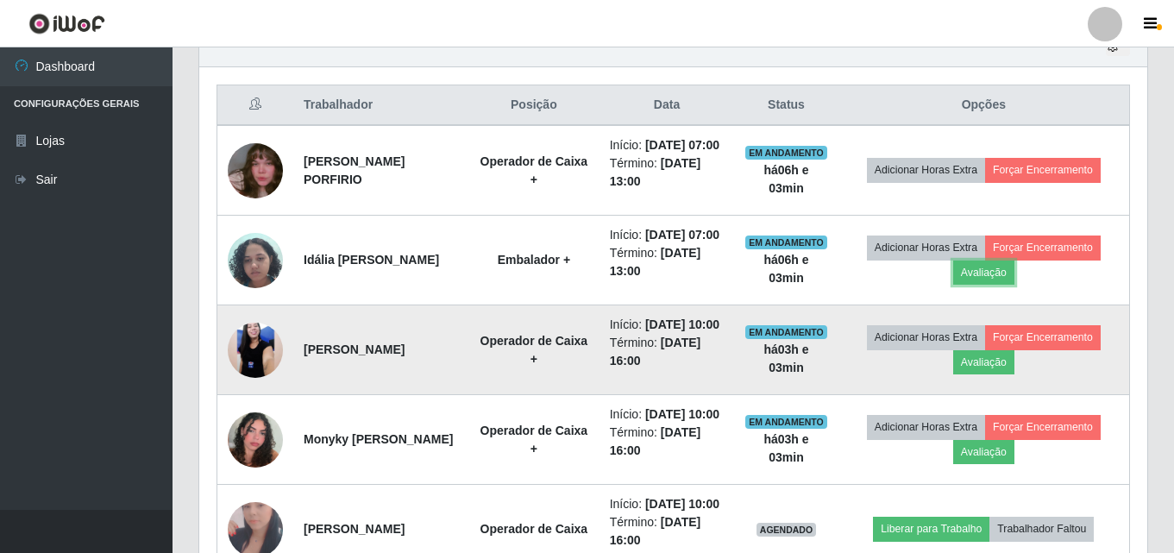
scroll to position [358, 948]
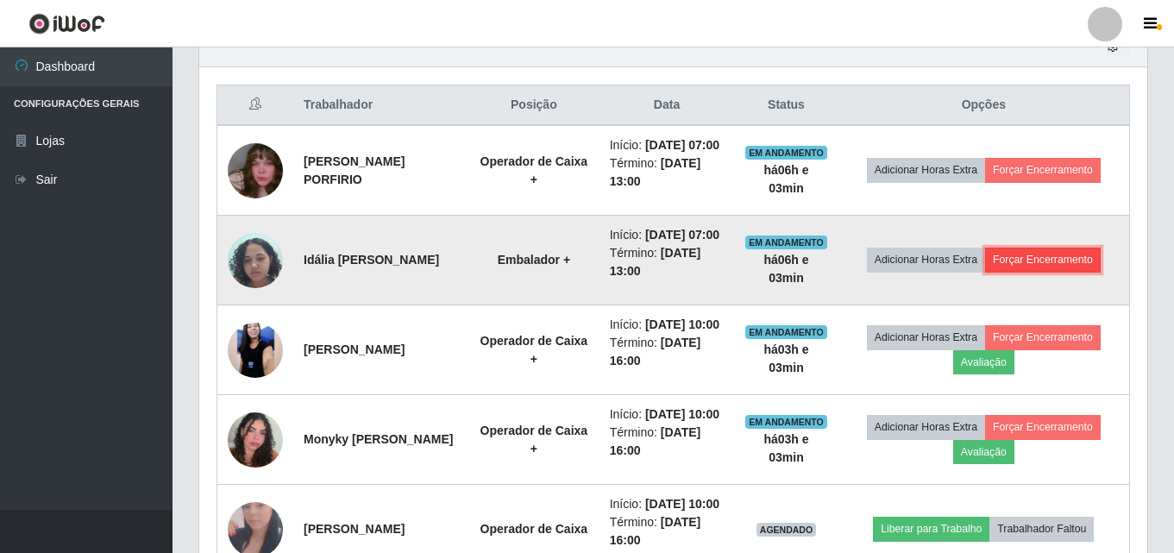
click at [1056, 272] on button "Forçar Encerramento" at bounding box center [1043, 260] width 116 height 24
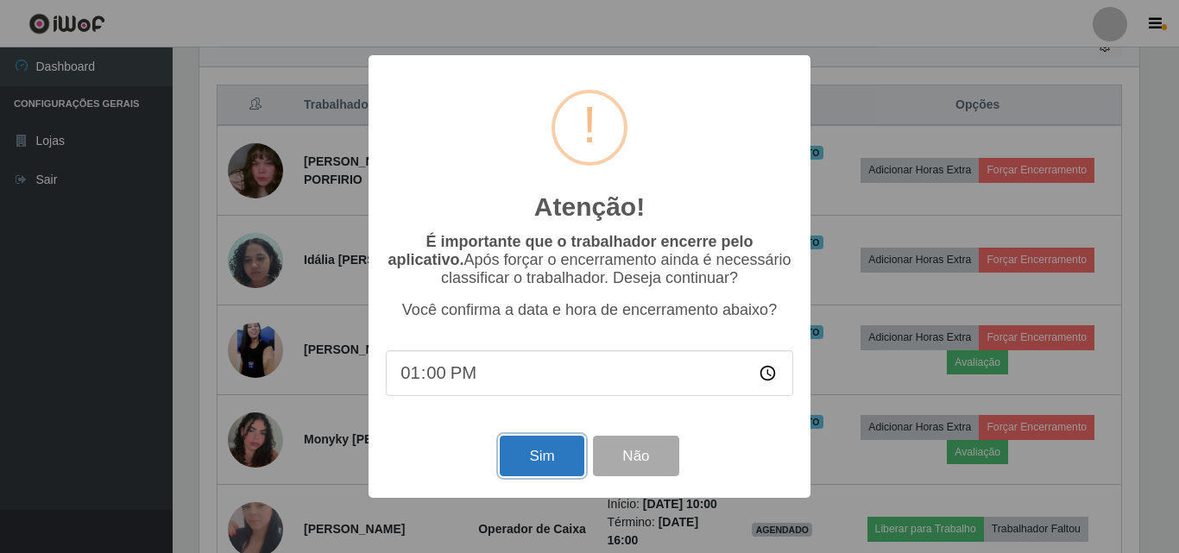
click at [534, 475] on button "Sim" at bounding box center [542, 456] width 84 height 41
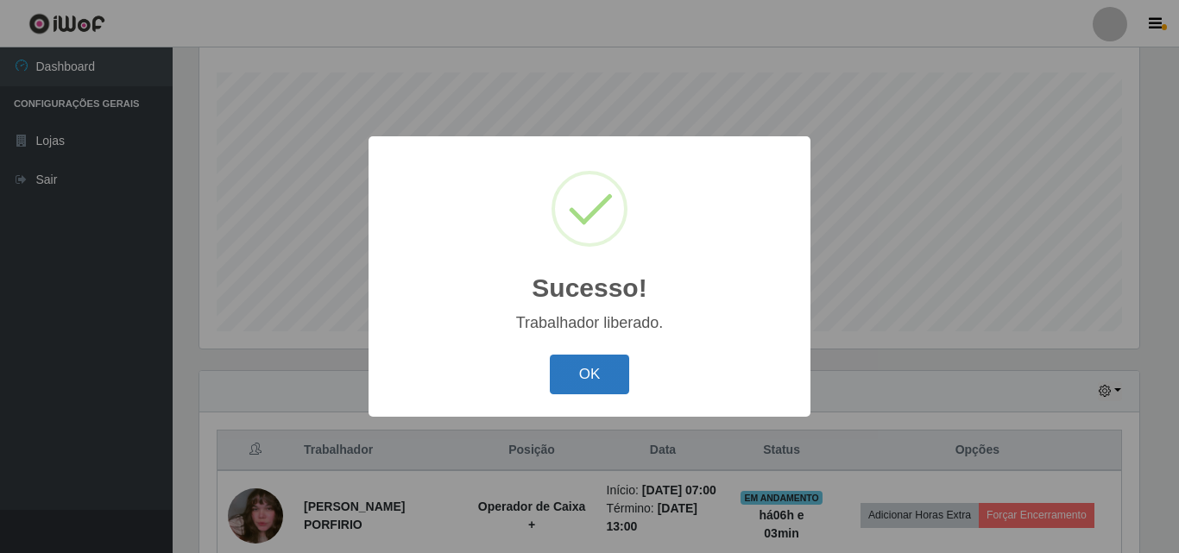
click at [551, 380] on button "OK" at bounding box center [590, 375] width 80 height 41
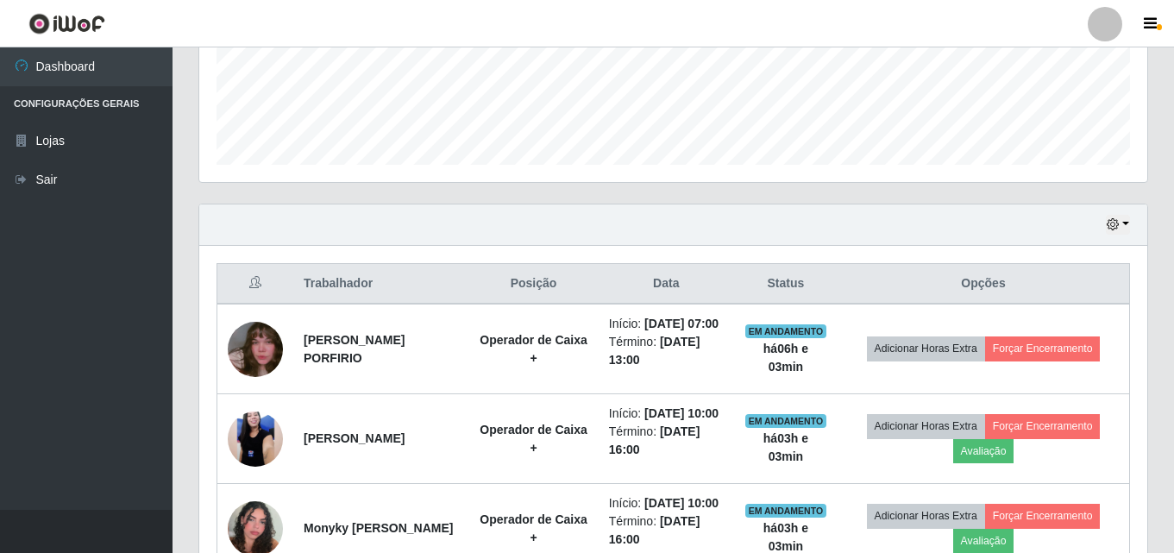
scroll to position [458, 0]
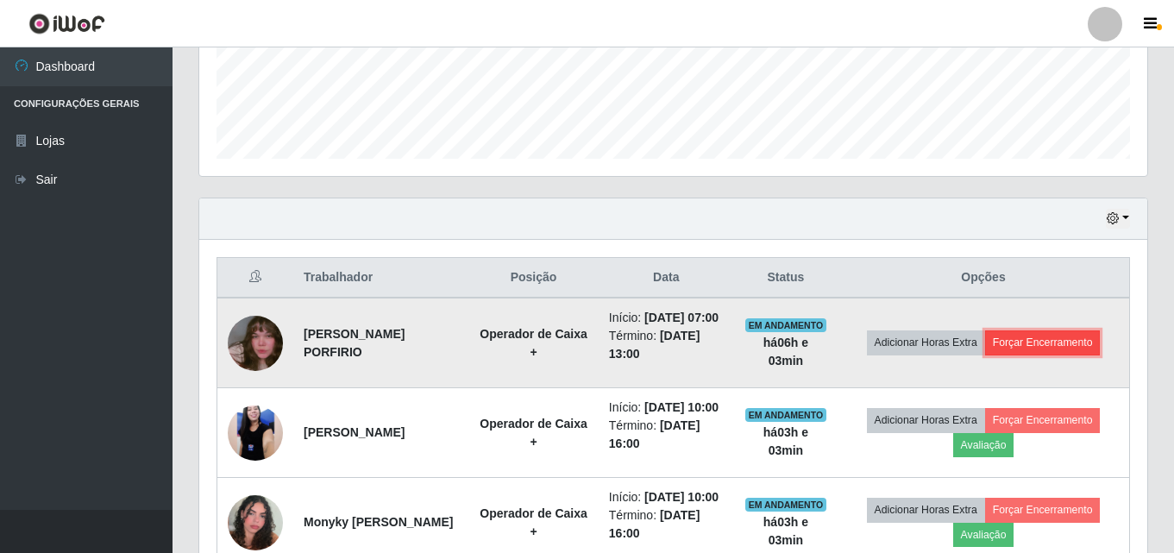
click at [1081, 343] on button "Forçar Encerramento" at bounding box center [1043, 342] width 116 height 24
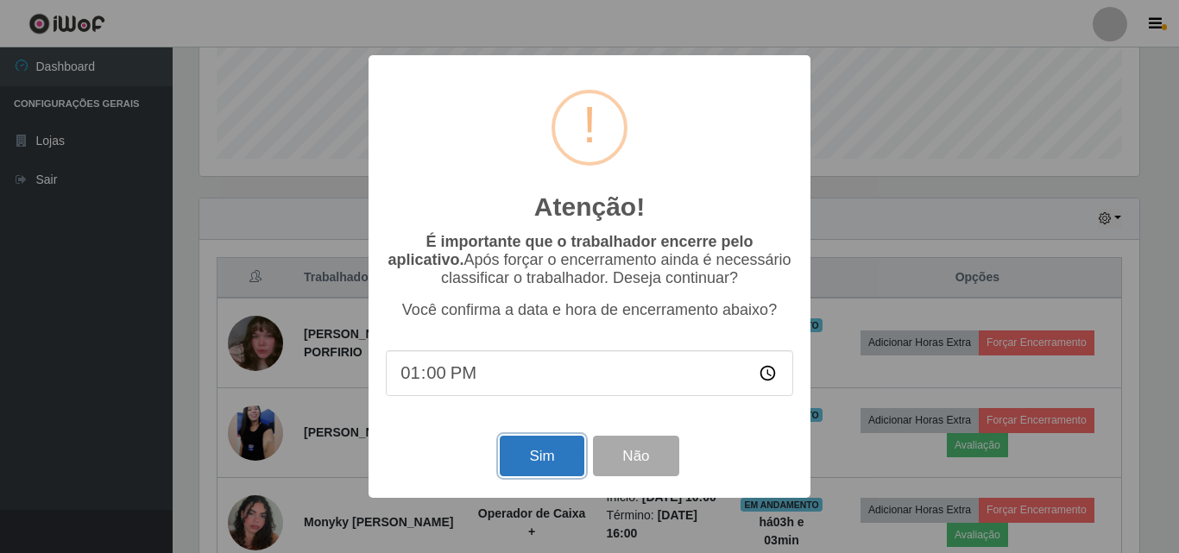
click at [520, 456] on button "Sim" at bounding box center [542, 456] width 84 height 41
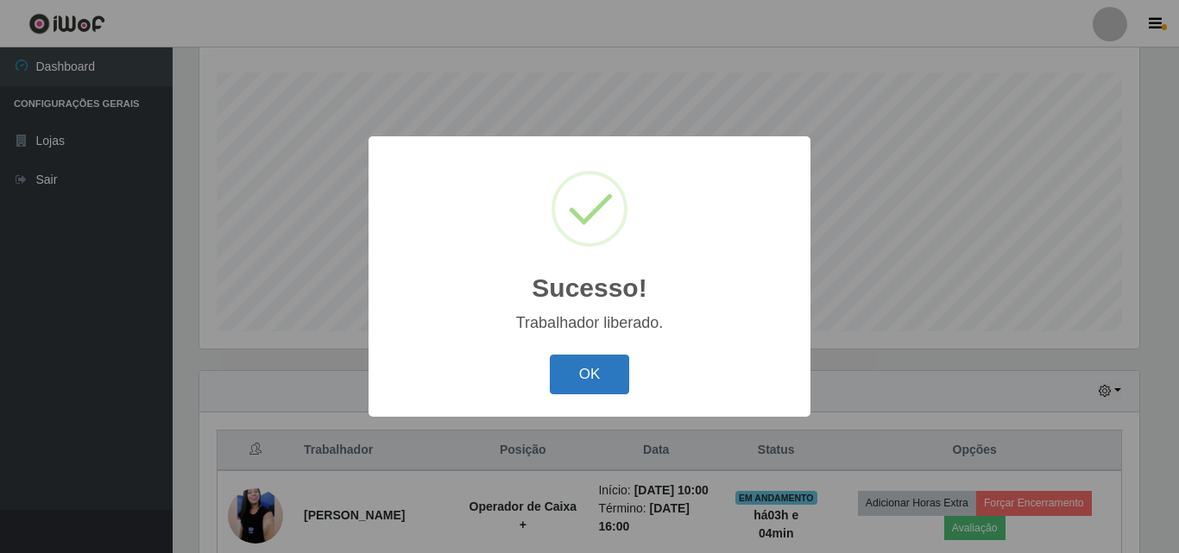
click at [601, 373] on button "OK" at bounding box center [590, 375] width 80 height 41
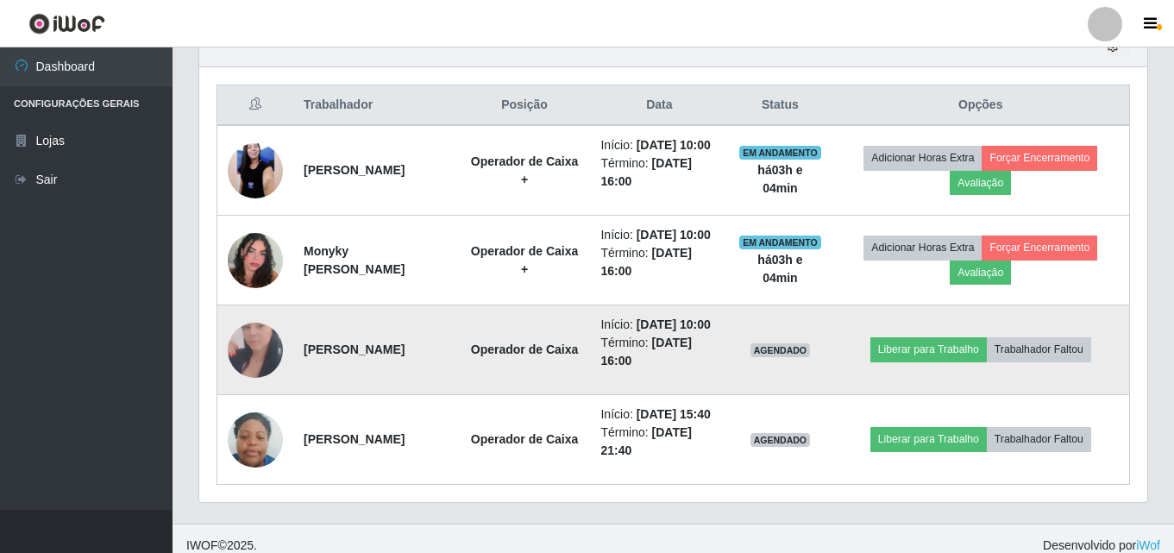
scroll to position [717, 0]
